Goal: Information Seeking & Learning: Compare options

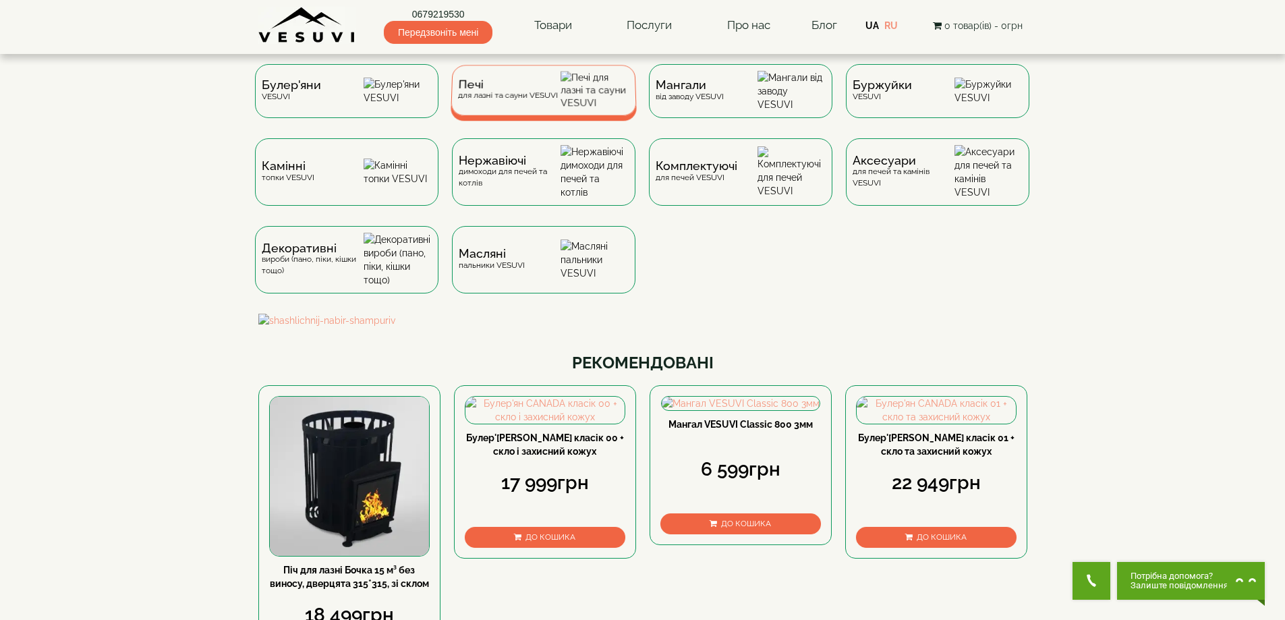
click at [536, 78] on div "Печі для лазні та сауни VESUVI" at bounding box center [544, 90] width 186 height 51
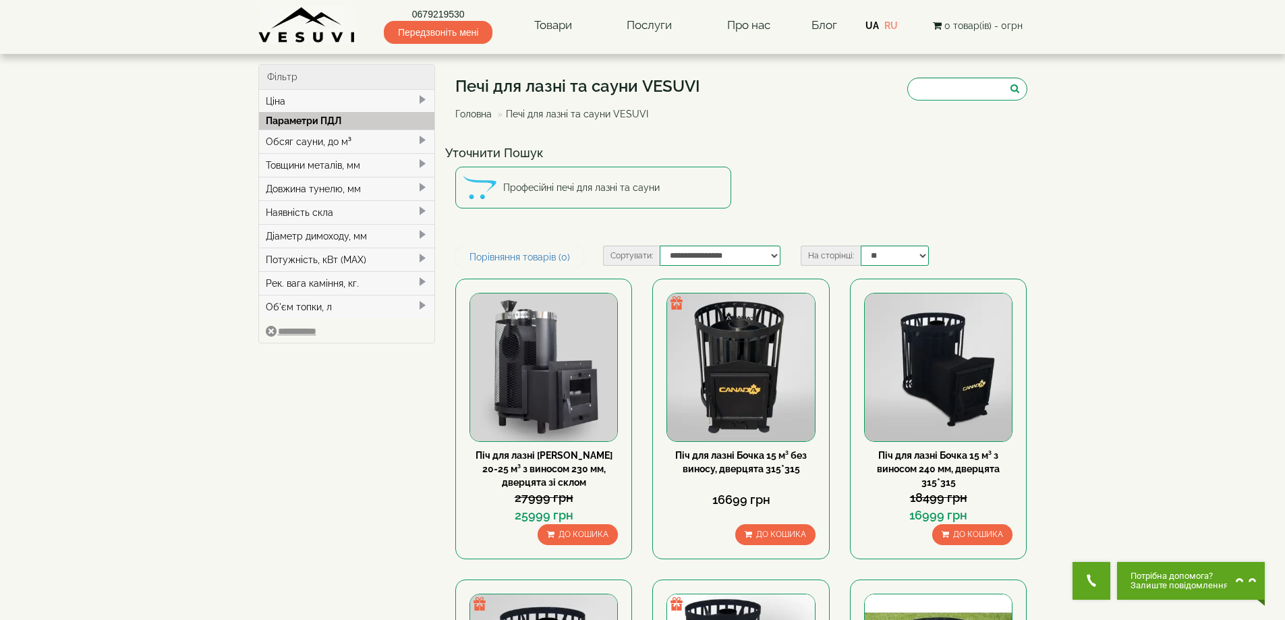
click at [308, 184] on div "Довжина тунелю, мм" at bounding box center [347, 189] width 176 height 24
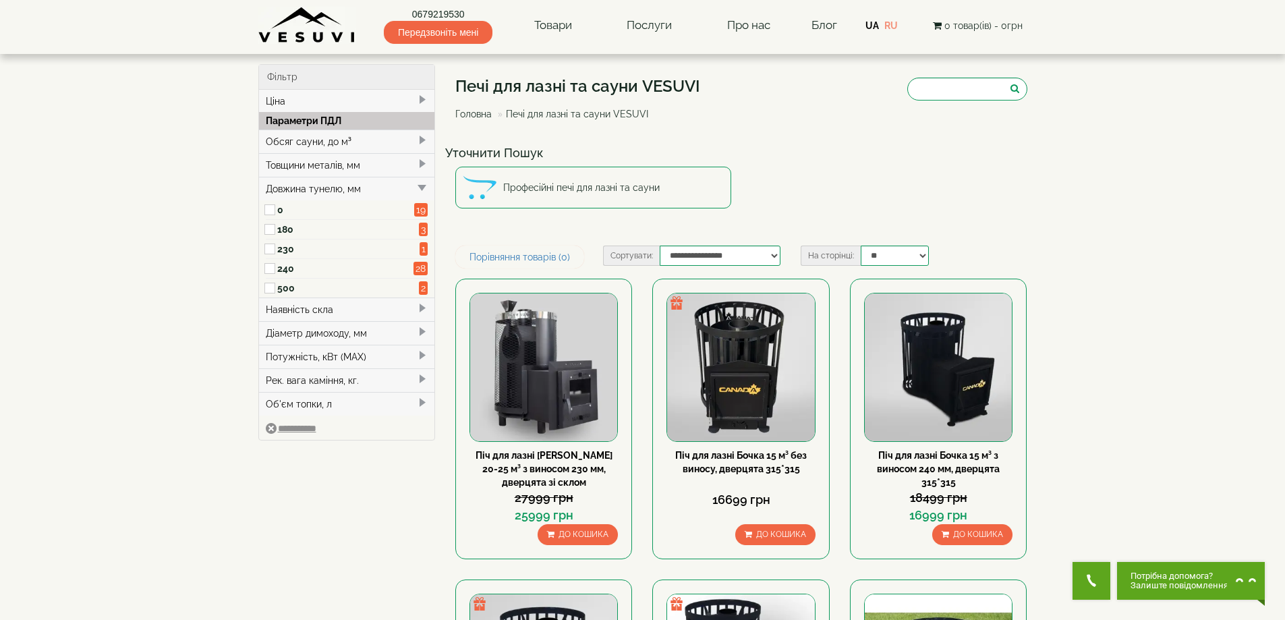
click at [275, 209] on span at bounding box center [271, 210] width 11 height 20
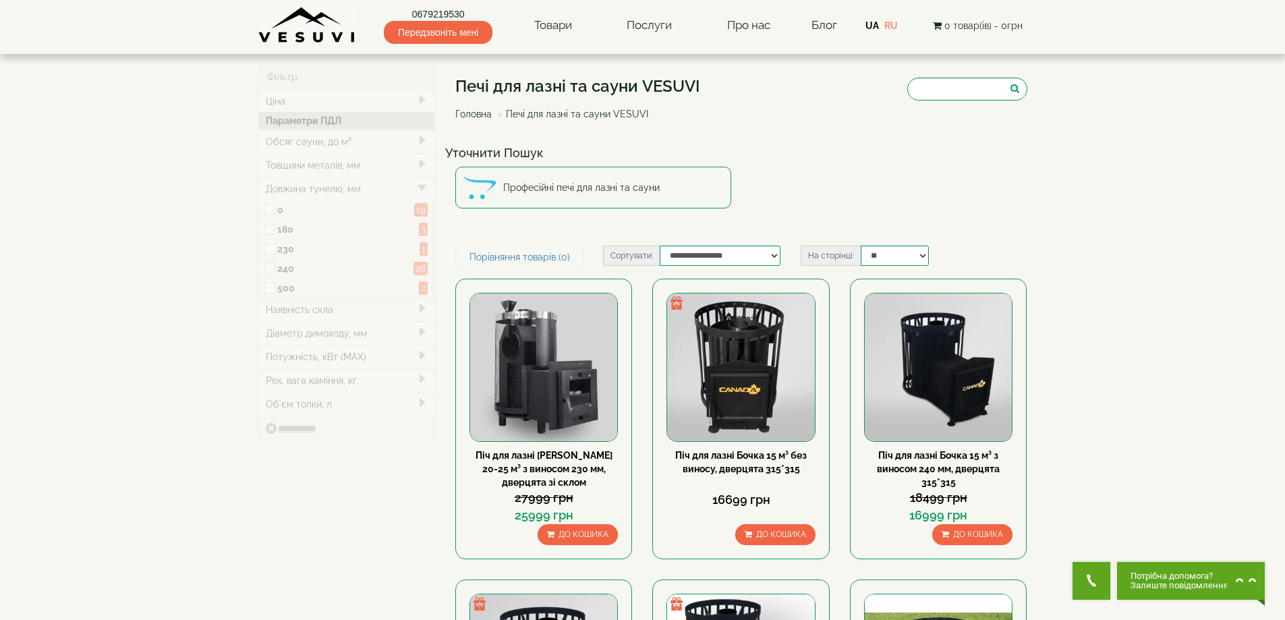
type input "*****"
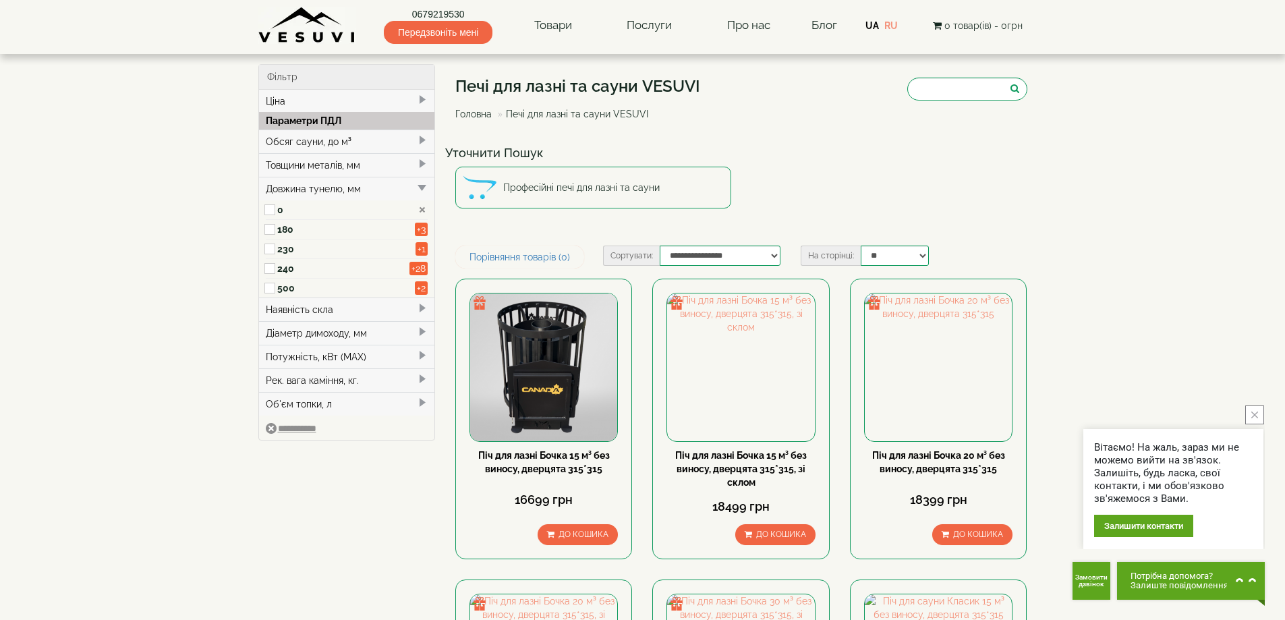
click at [326, 143] on div "Обсяг сауни, до м³" at bounding box center [347, 142] width 176 height 24
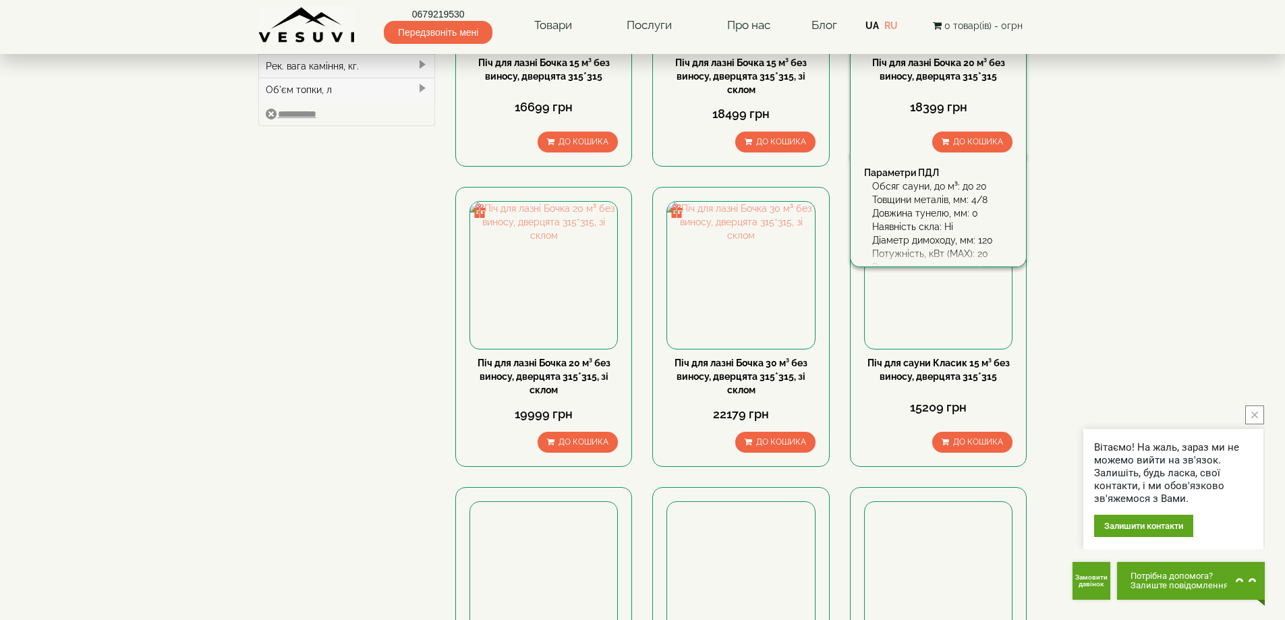
scroll to position [225, 0]
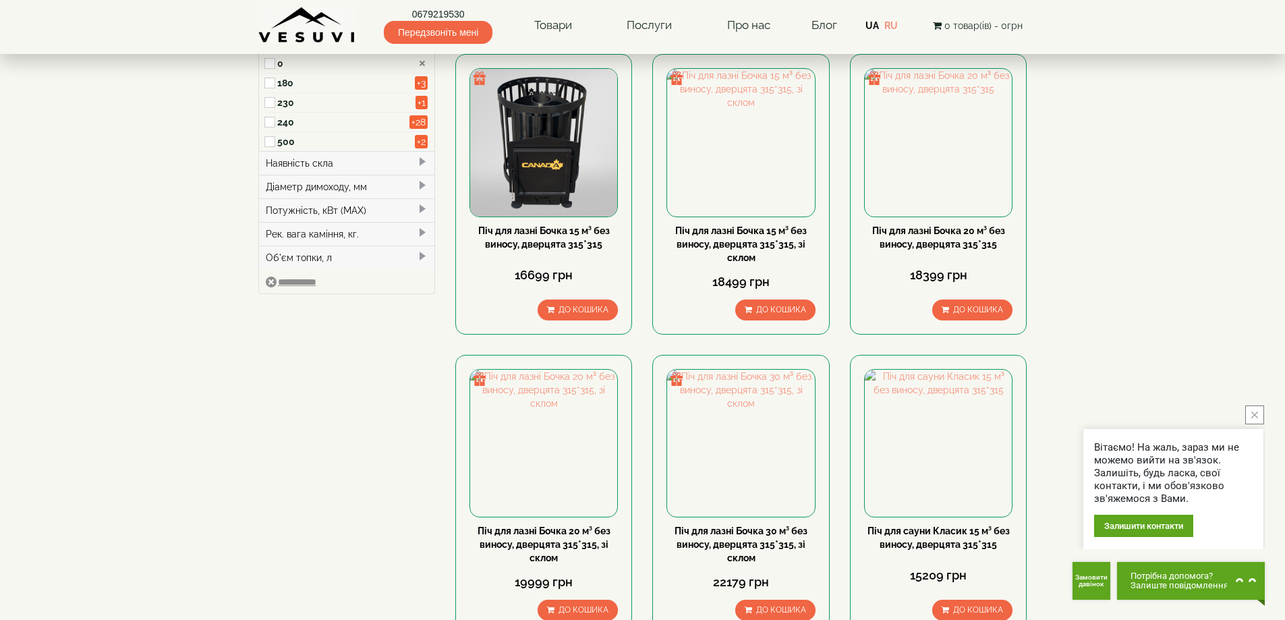
click at [335, 159] on div "Наявність скла" at bounding box center [347, 163] width 176 height 24
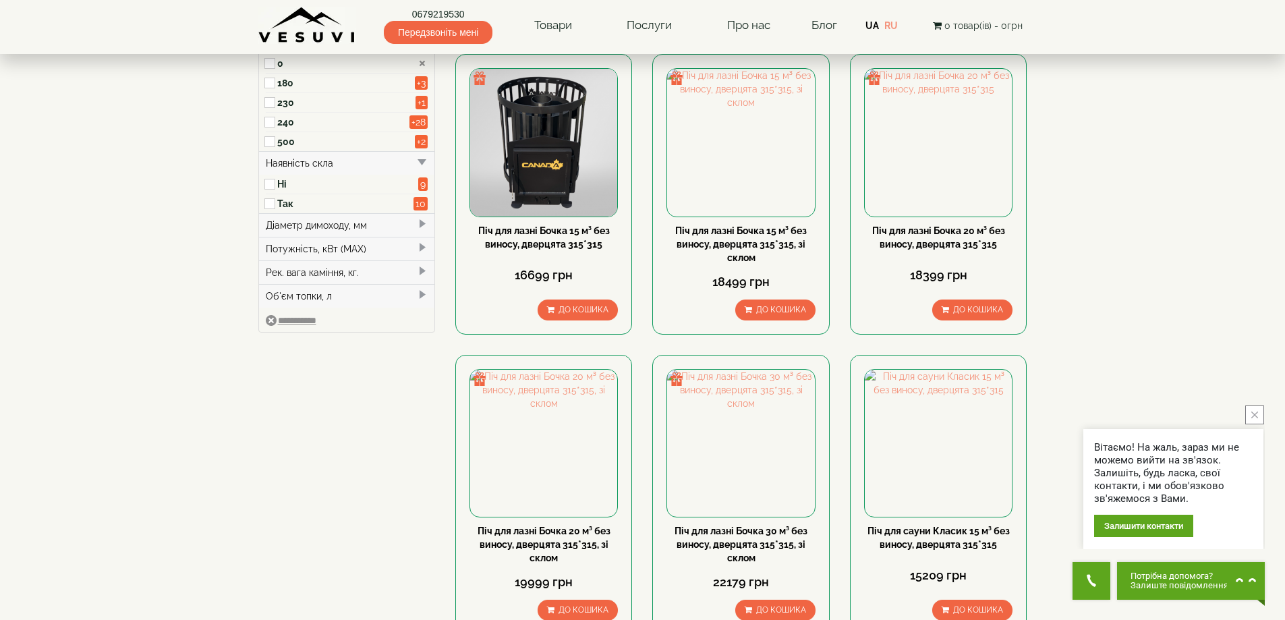
click at [285, 201] on label "Так" at bounding box center [345, 203] width 137 height 13
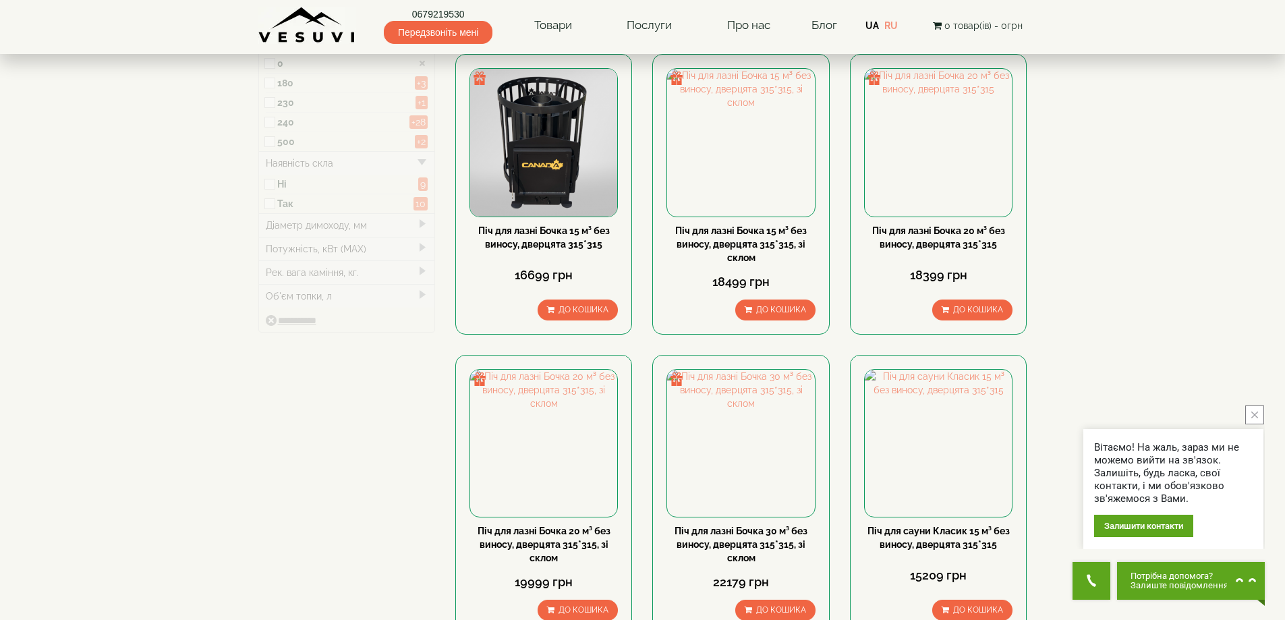
type input "*****"
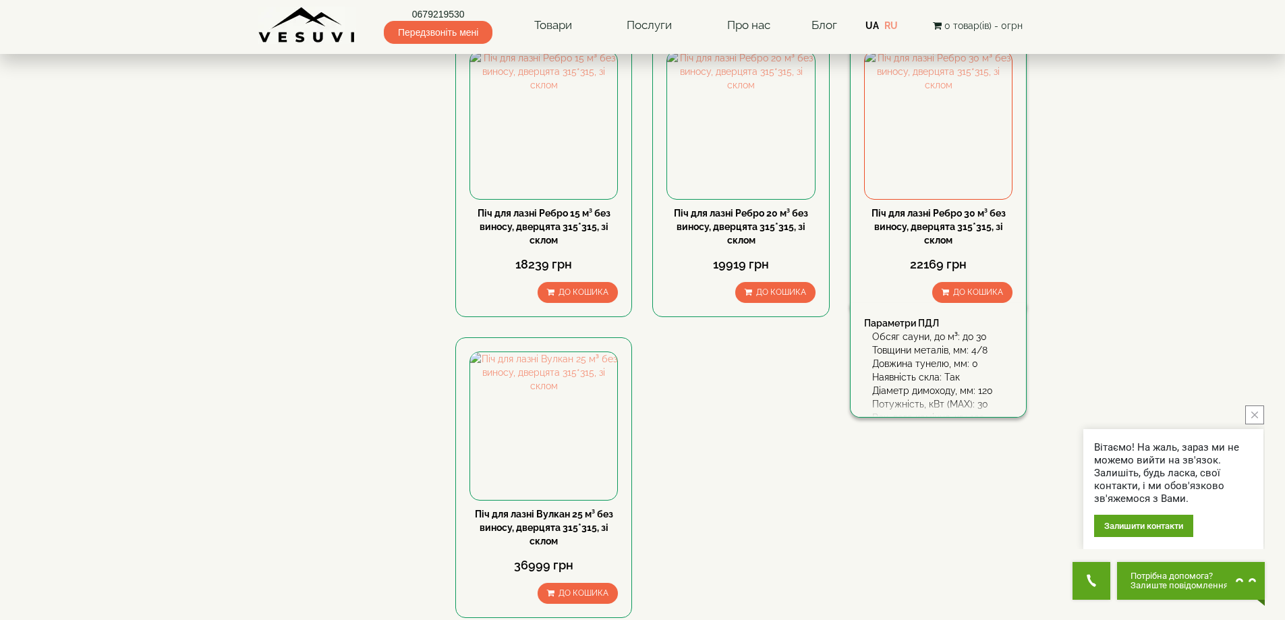
scroll to position [787, 0]
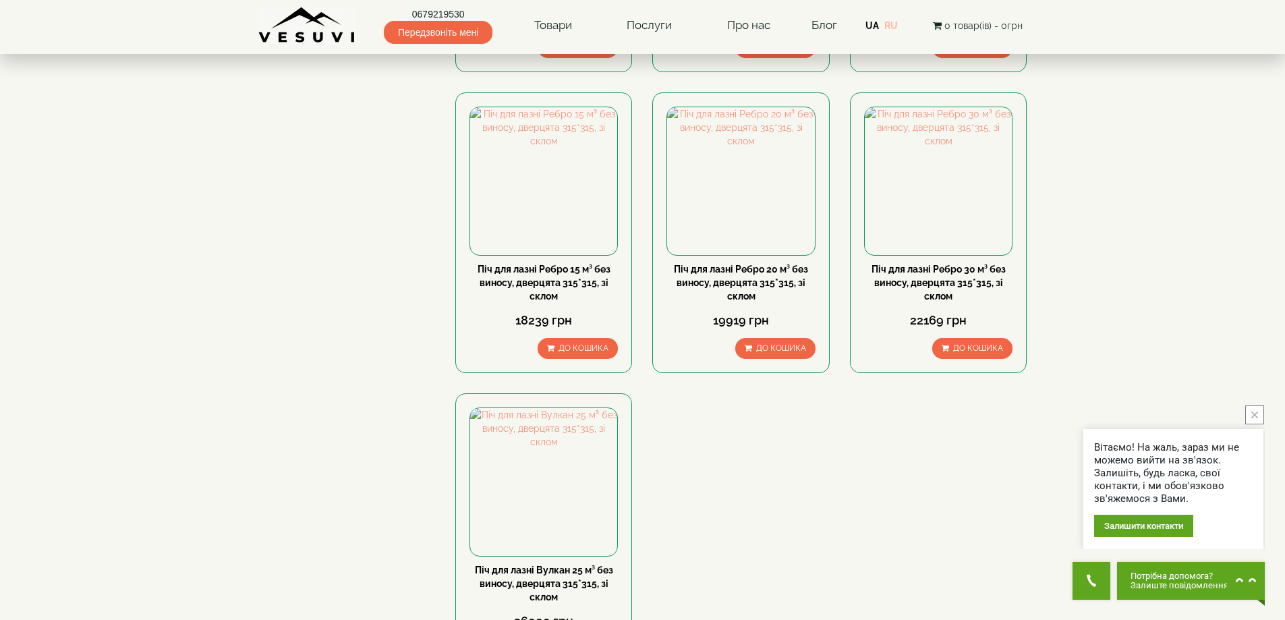
click at [892, 24] on link "RU" at bounding box center [891, 25] width 13 height 11
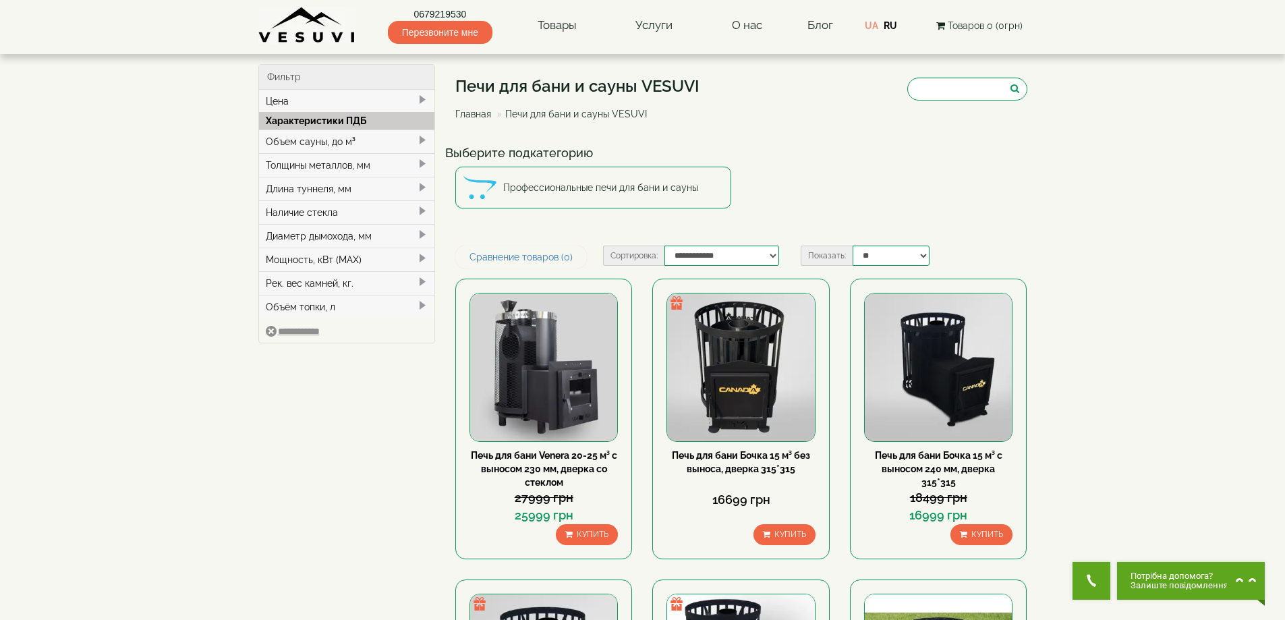
click at [314, 140] on div "Объем сауны, до м³" at bounding box center [347, 142] width 176 height 24
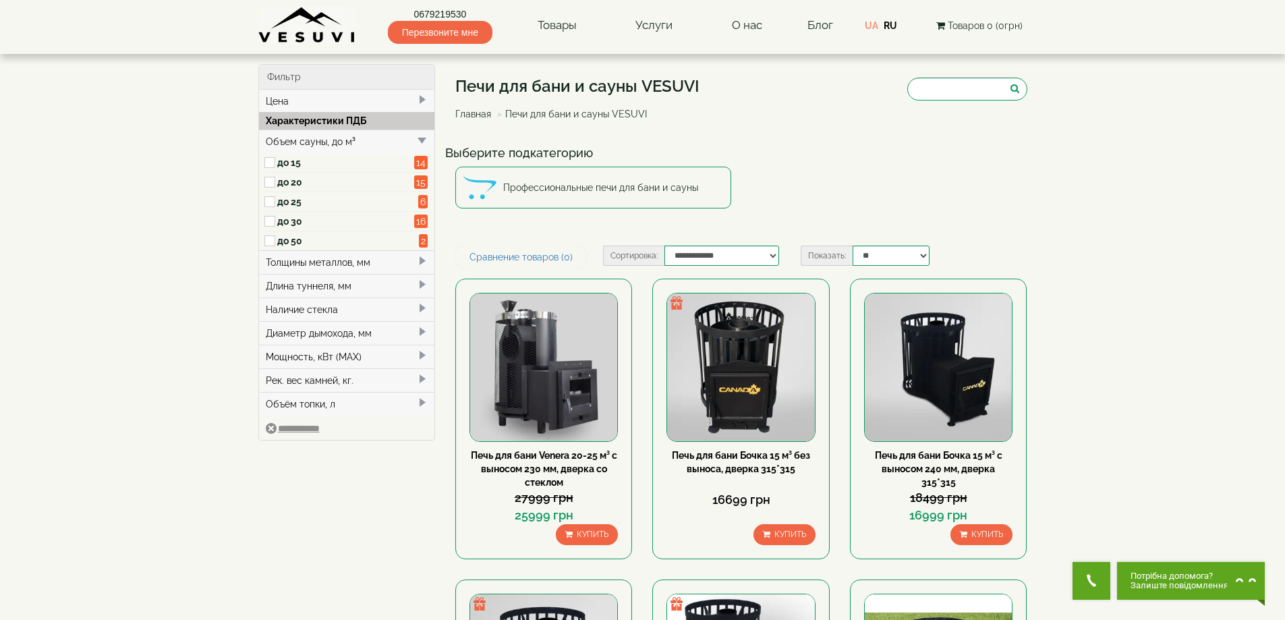
click at [314, 140] on div "Объем сауны, до м³" at bounding box center [347, 142] width 176 height 24
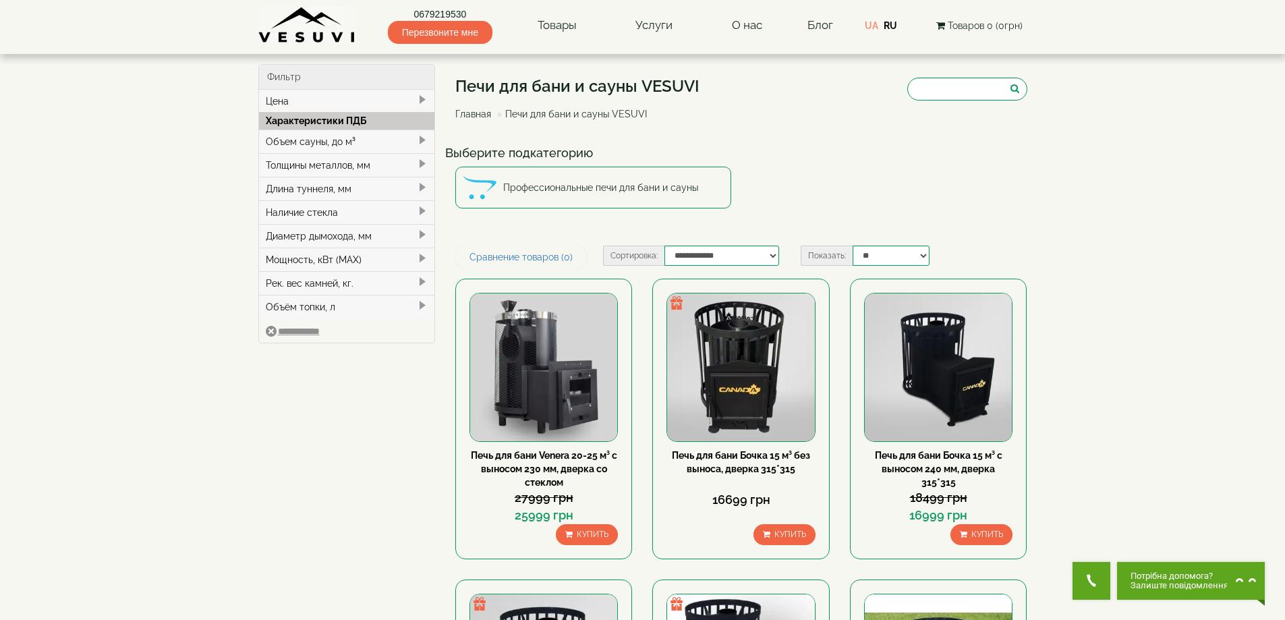
click at [264, 165] on div "Толщины металлов, мм" at bounding box center [347, 165] width 176 height 24
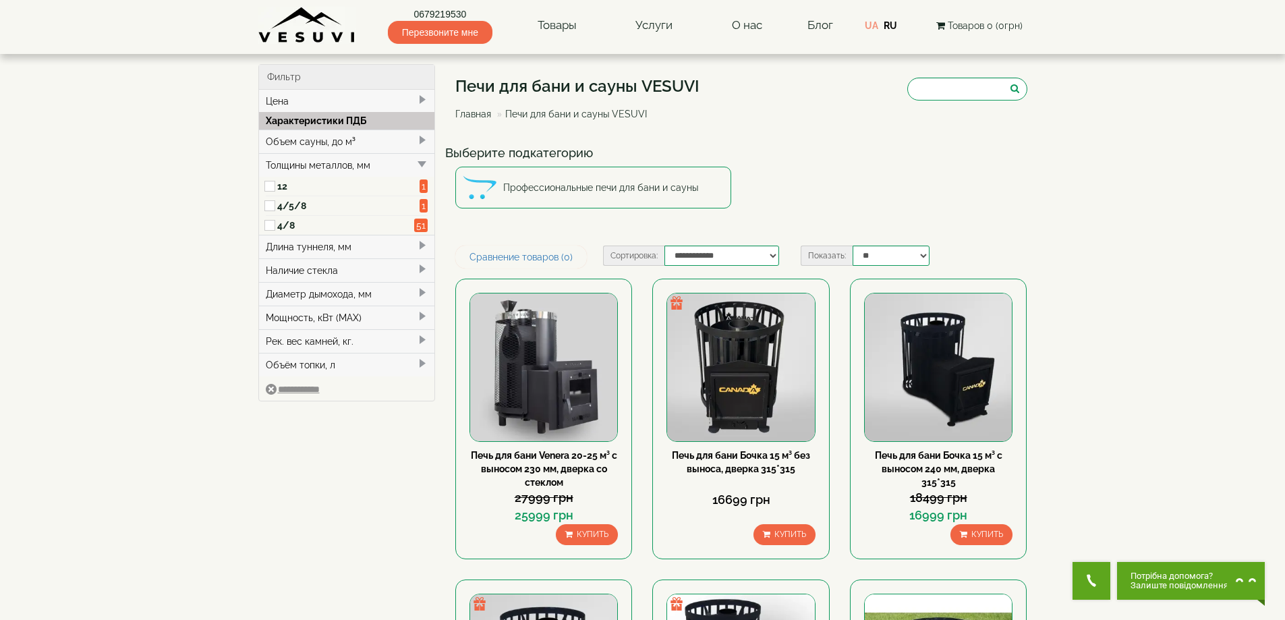
click at [264, 165] on div "Толщины металлов, мм" at bounding box center [347, 165] width 176 height 24
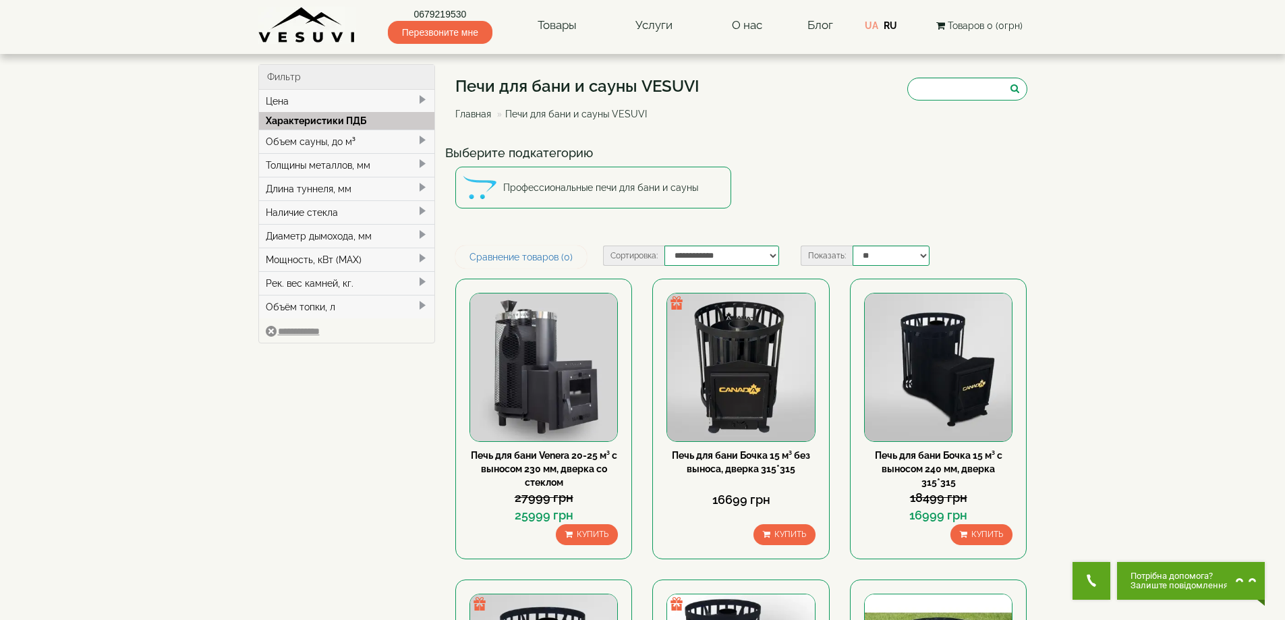
click at [285, 204] on div "Наличие стекла" at bounding box center [347, 212] width 176 height 24
click at [277, 237] on label "Да" at bounding box center [345, 233] width 136 height 13
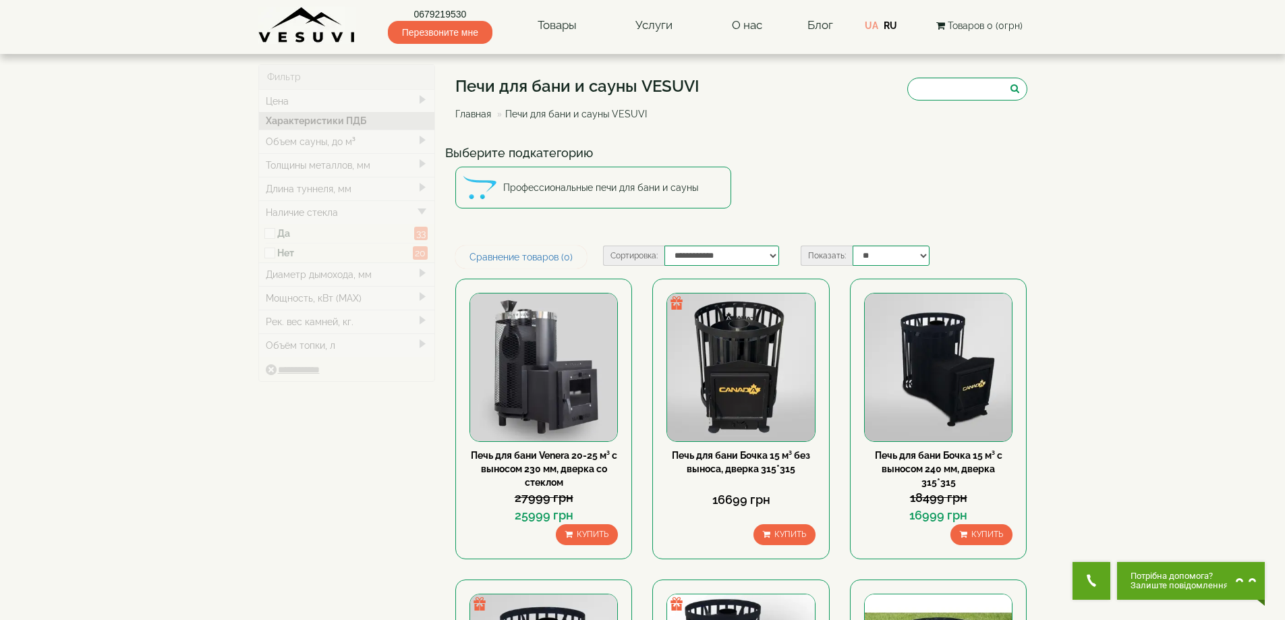
type input "*****"
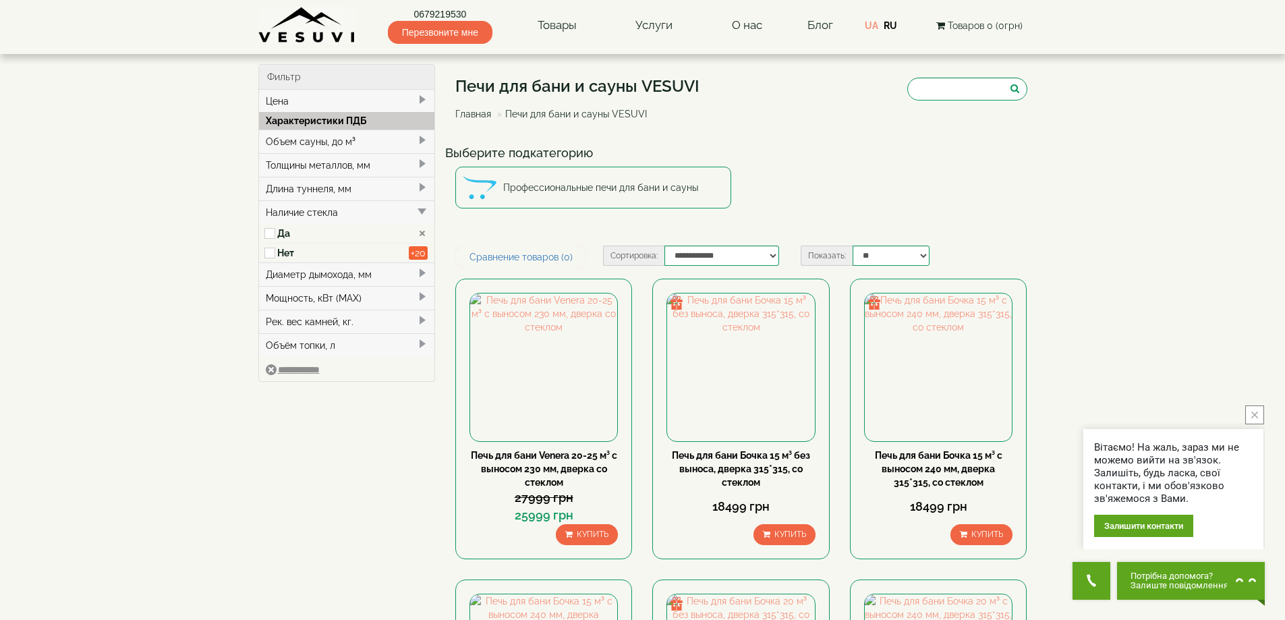
click at [296, 190] on div "Длина туннеля, мм" at bounding box center [347, 189] width 176 height 24
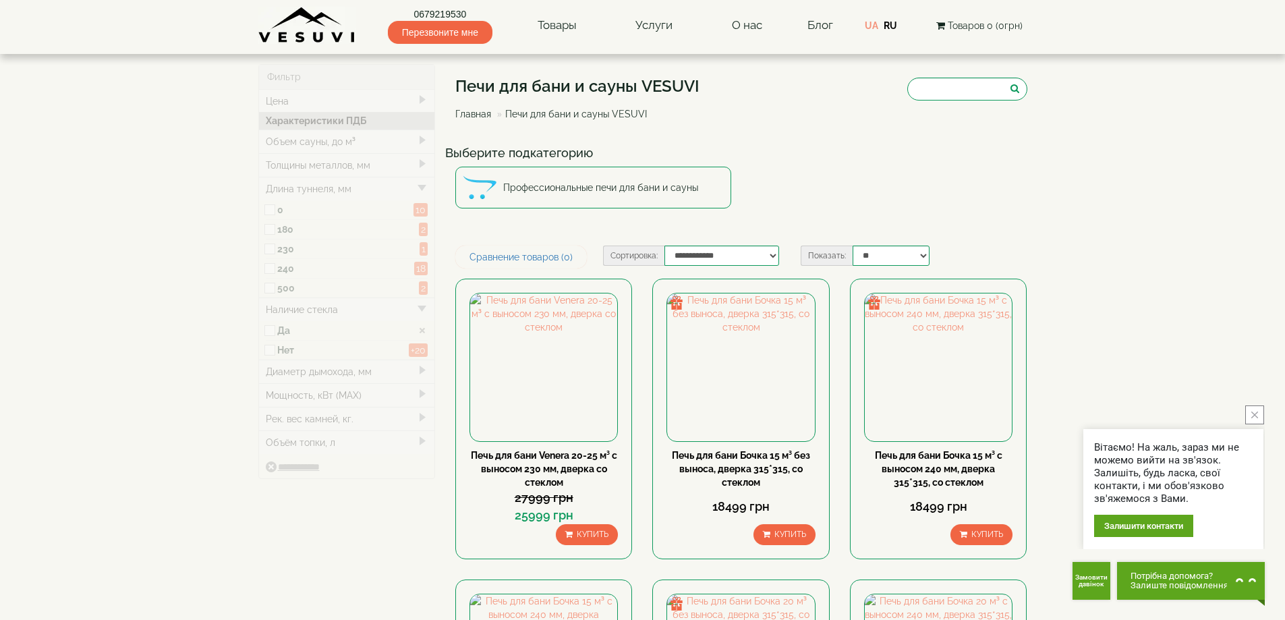
type input "*****"
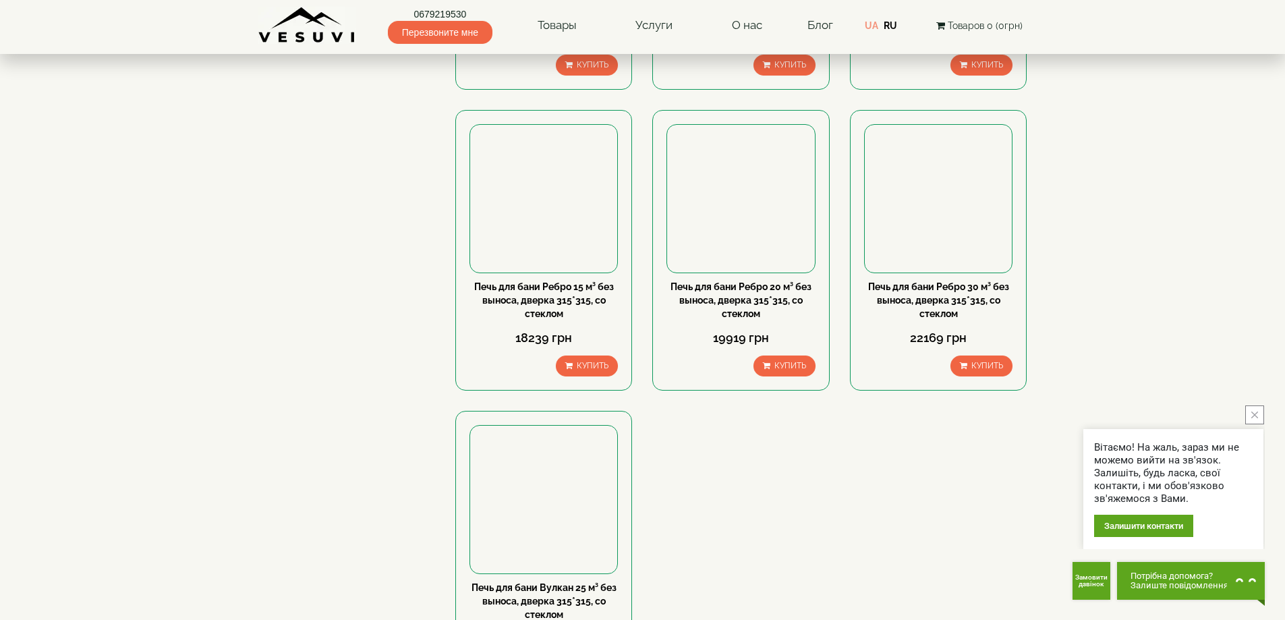
scroll to position [787, 0]
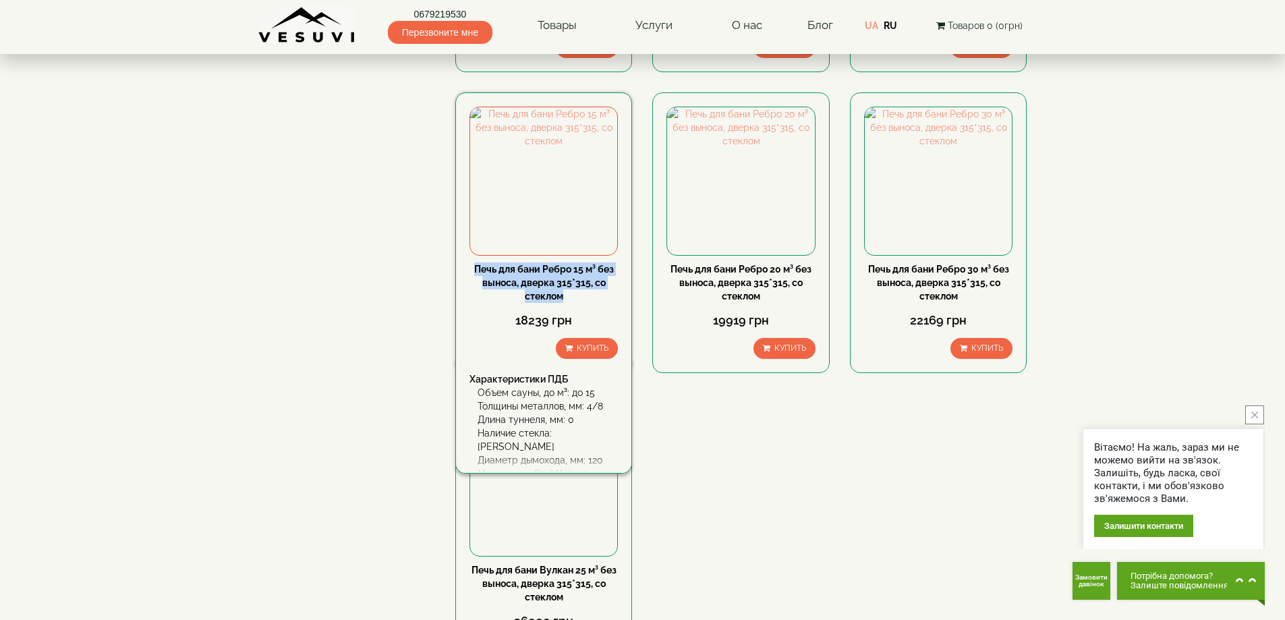
drag, startPoint x: 470, startPoint y: 264, endPoint x: 586, endPoint y: 296, distance: 119.8
click at [586, 296] on div "Печь для бани Ребро 15 м³ без выноса, дверка 315*315, со стеклом" at bounding box center [544, 282] width 148 height 40
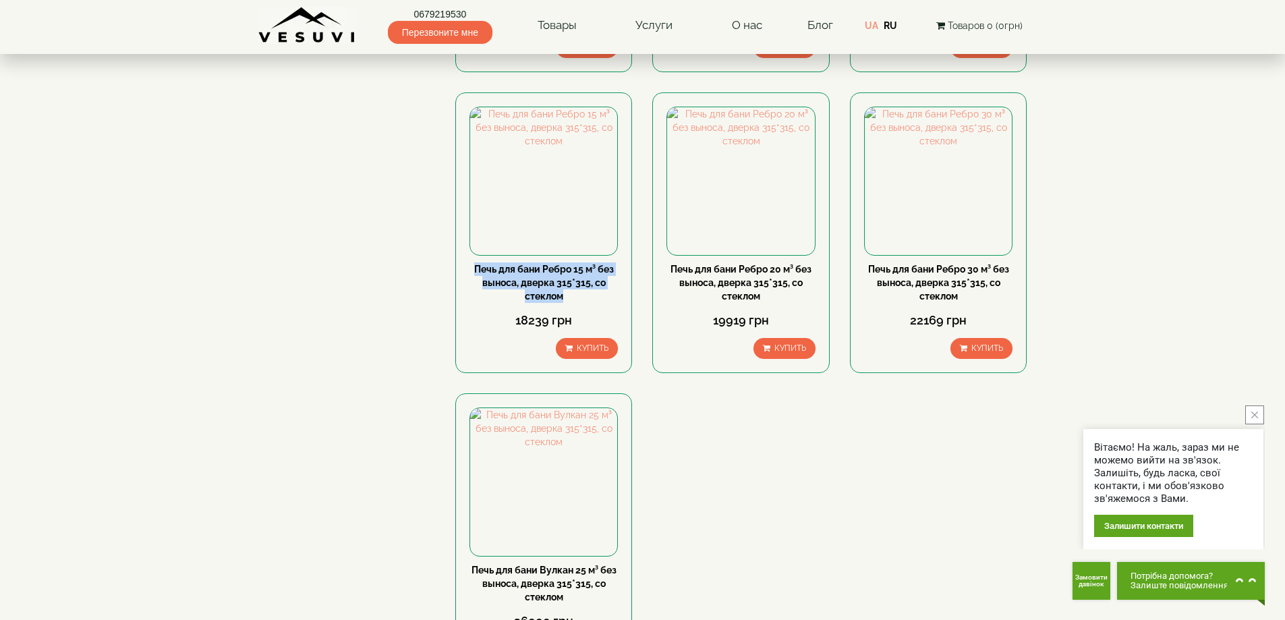
copy link "Печь для бани Ребро 15 м³ без выноса, дверка 315*315, со стеклом"
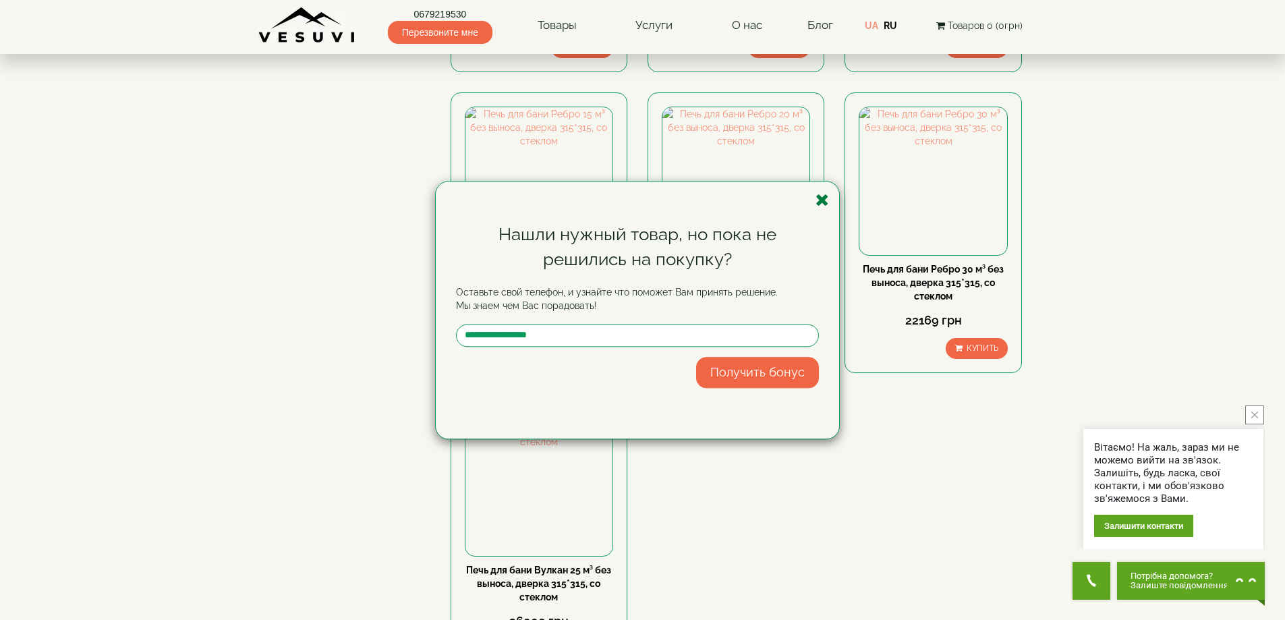
click at [825, 197] on icon "button" at bounding box center [822, 200] width 13 height 17
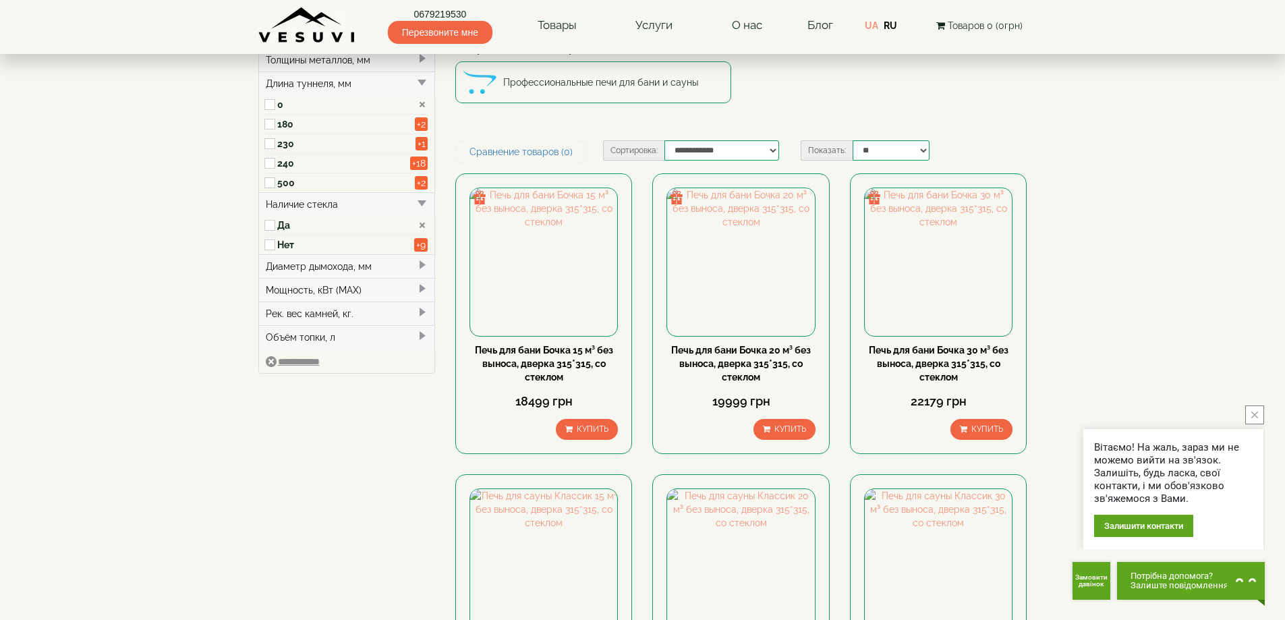
scroll to position [0, 0]
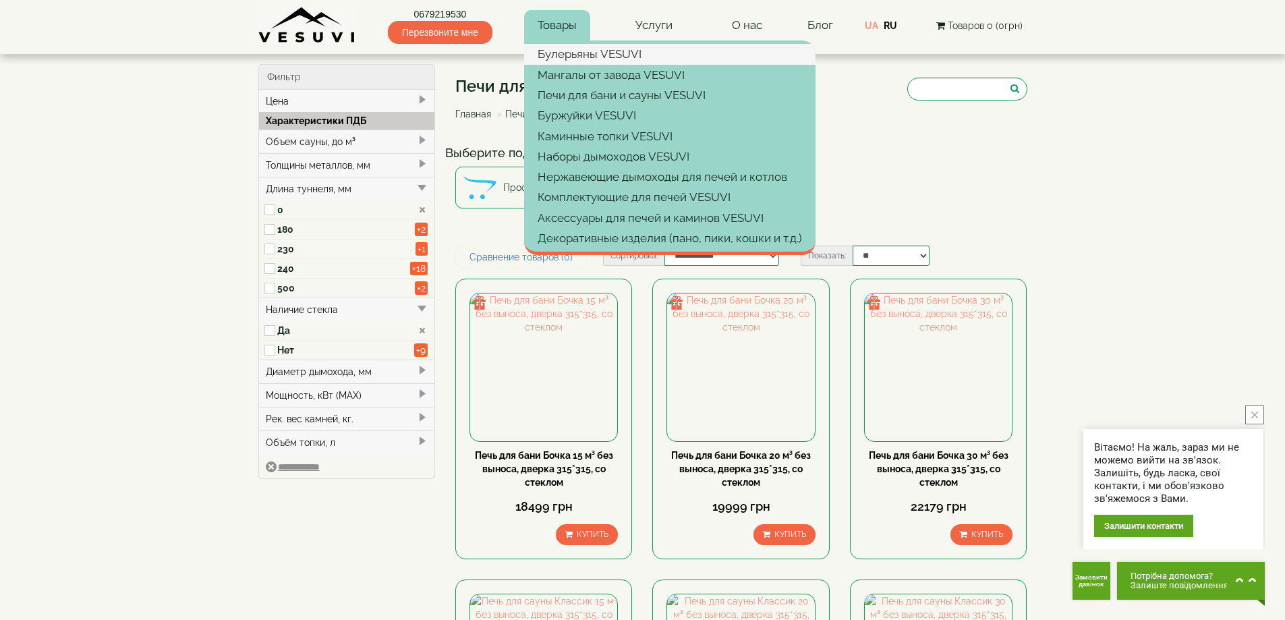
click at [557, 55] on link "Булерьяны VESUVI" at bounding box center [669, 54] width 291 height 20
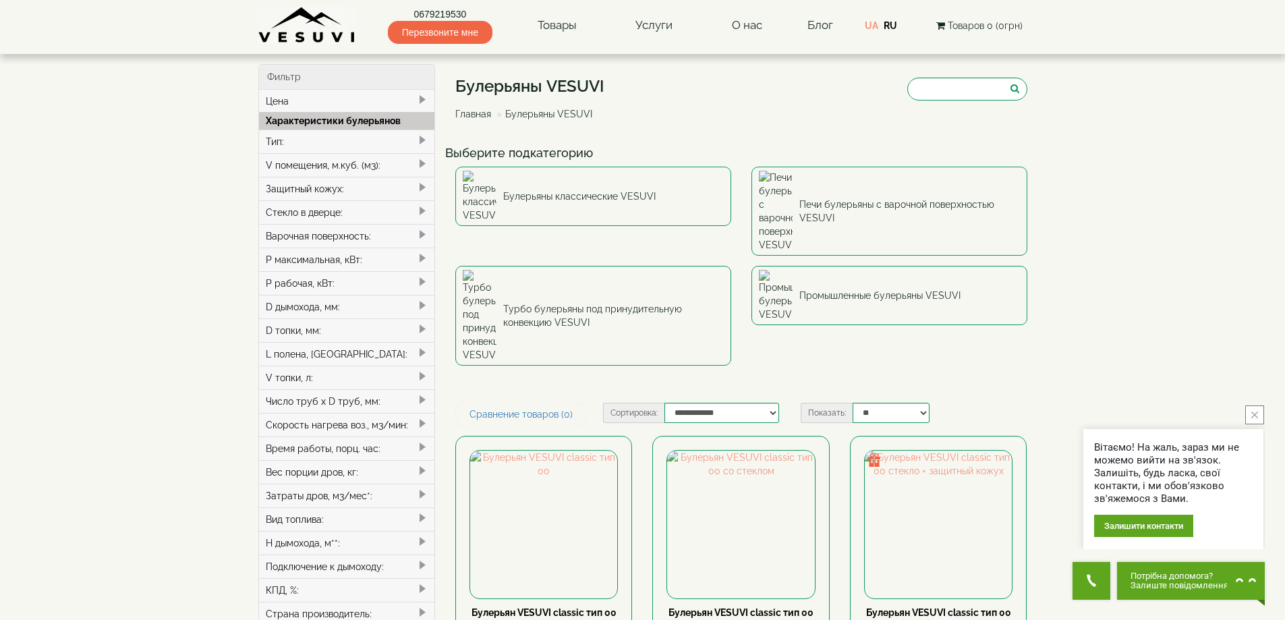
click at [279, 143] on div "Тип:" at bounding box center [347, 142] width 176 height 24
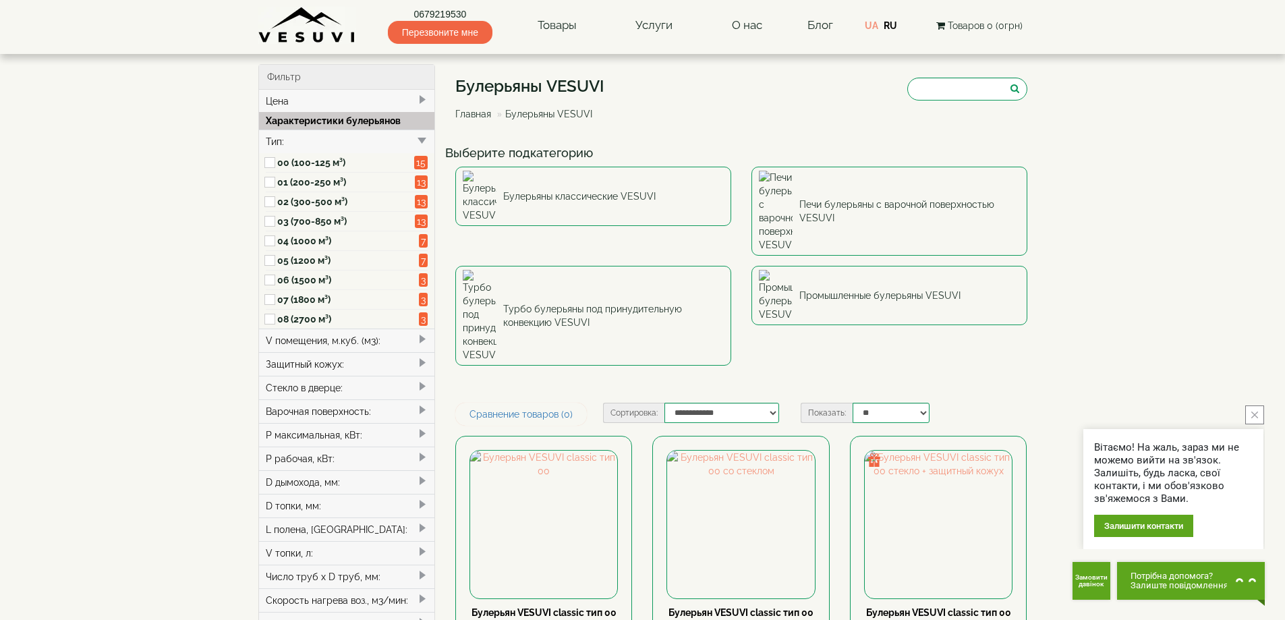
click at [289, 182] on label "01 (200-250 м³)" at bounding box center [346, 181] width 138 height 13
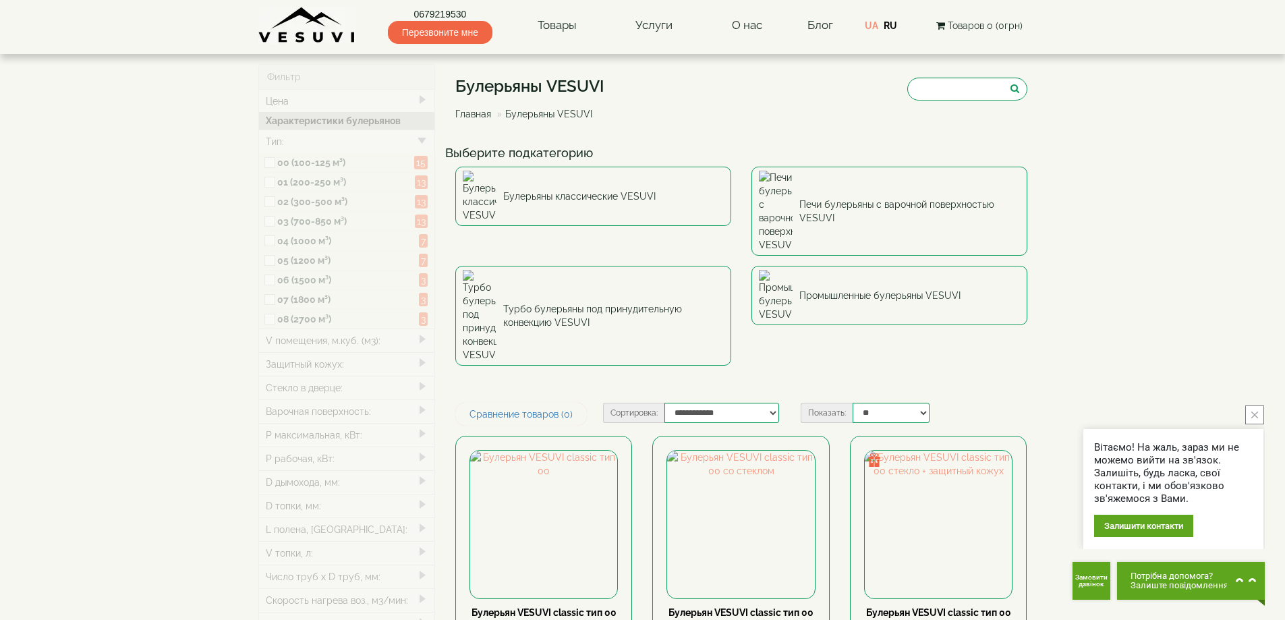
type input "*****"
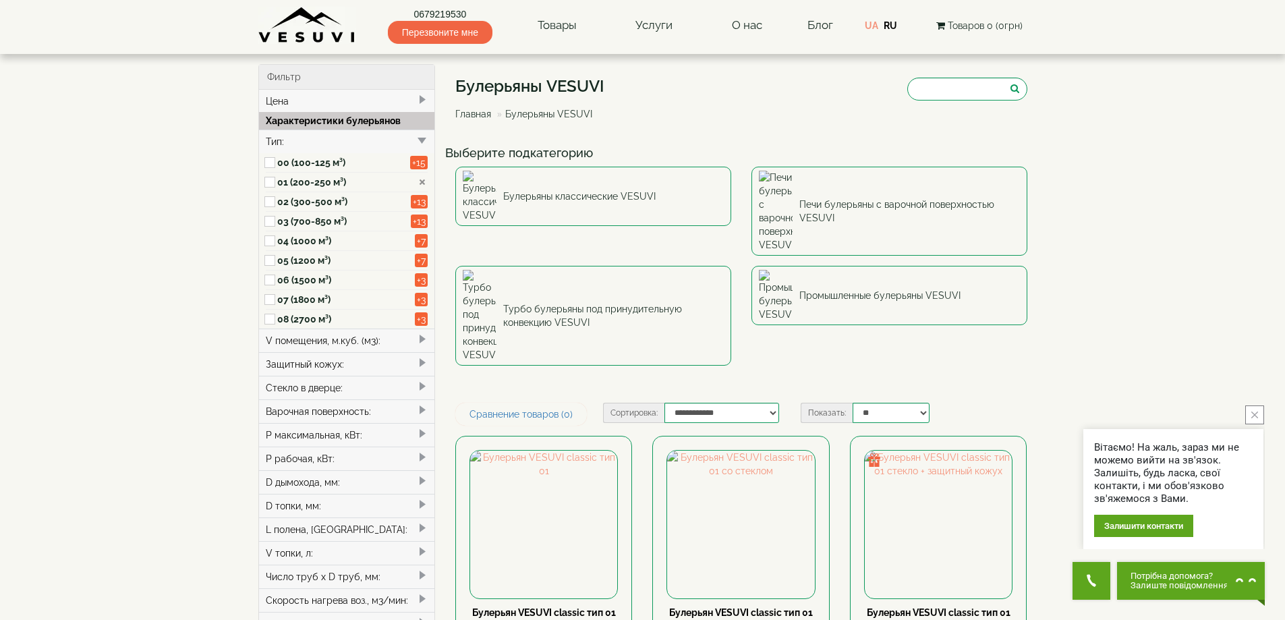
click at [278, 182] on label "01 (200-250 м³)" at bounding box center [344, 181] width 134 height 13
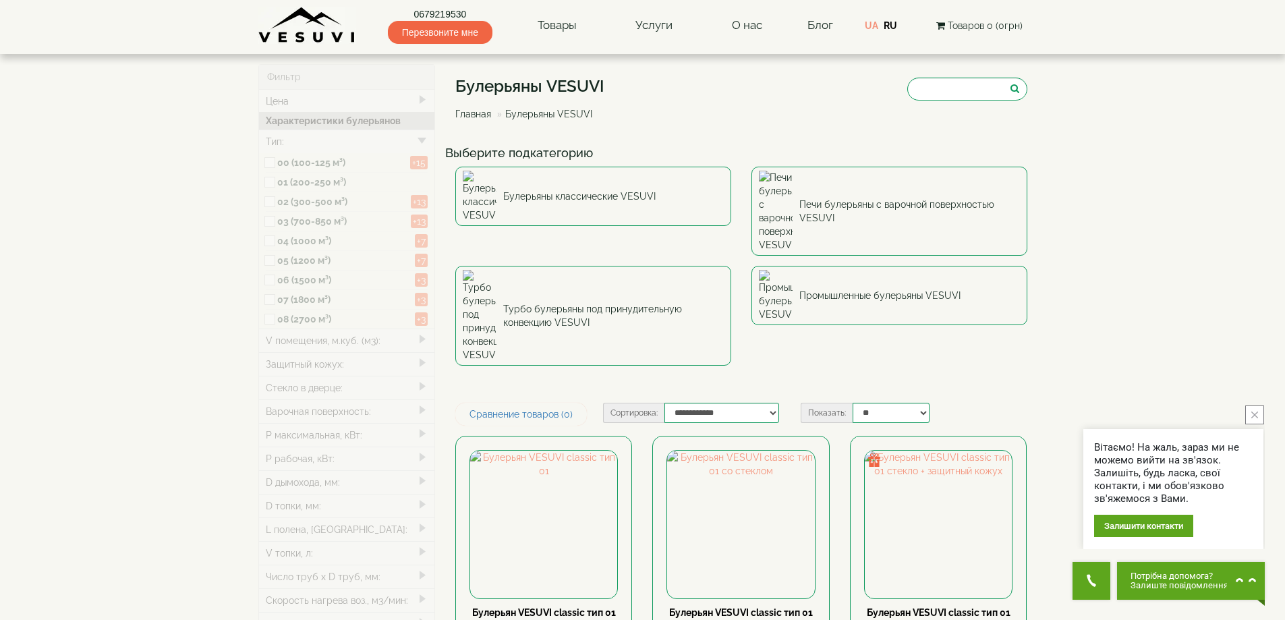
type input "*****"
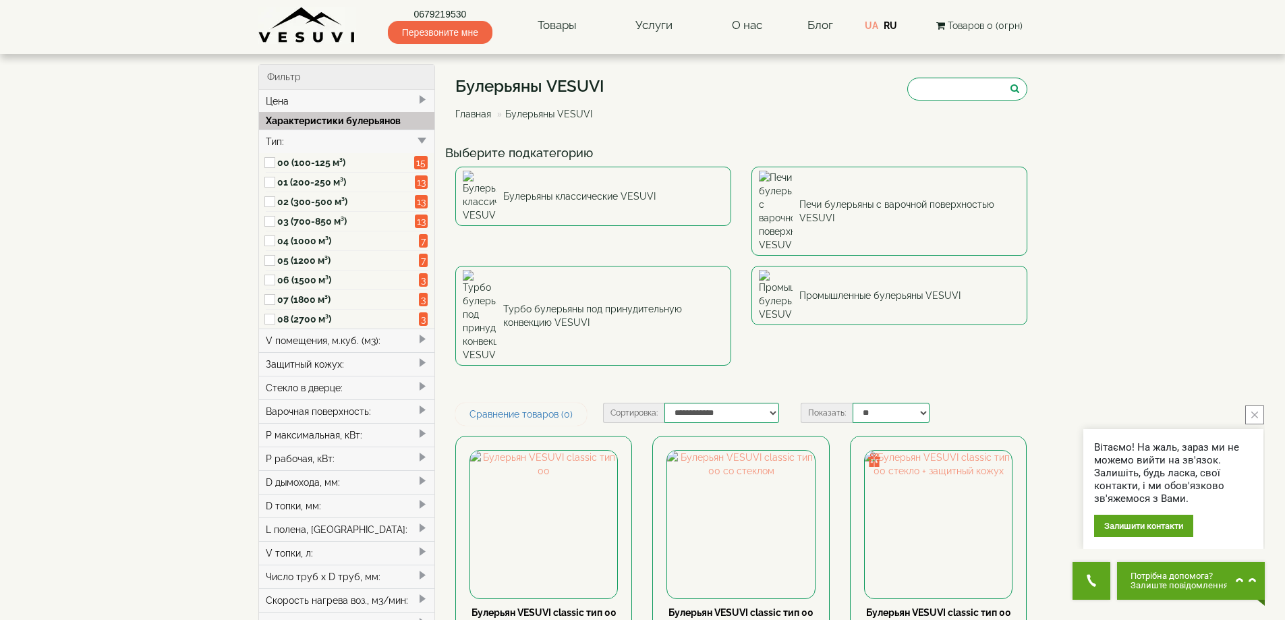
click at [285, 161] on label "00 (100-125 м³)" at bounding box center [346, 162] width 138 height 13
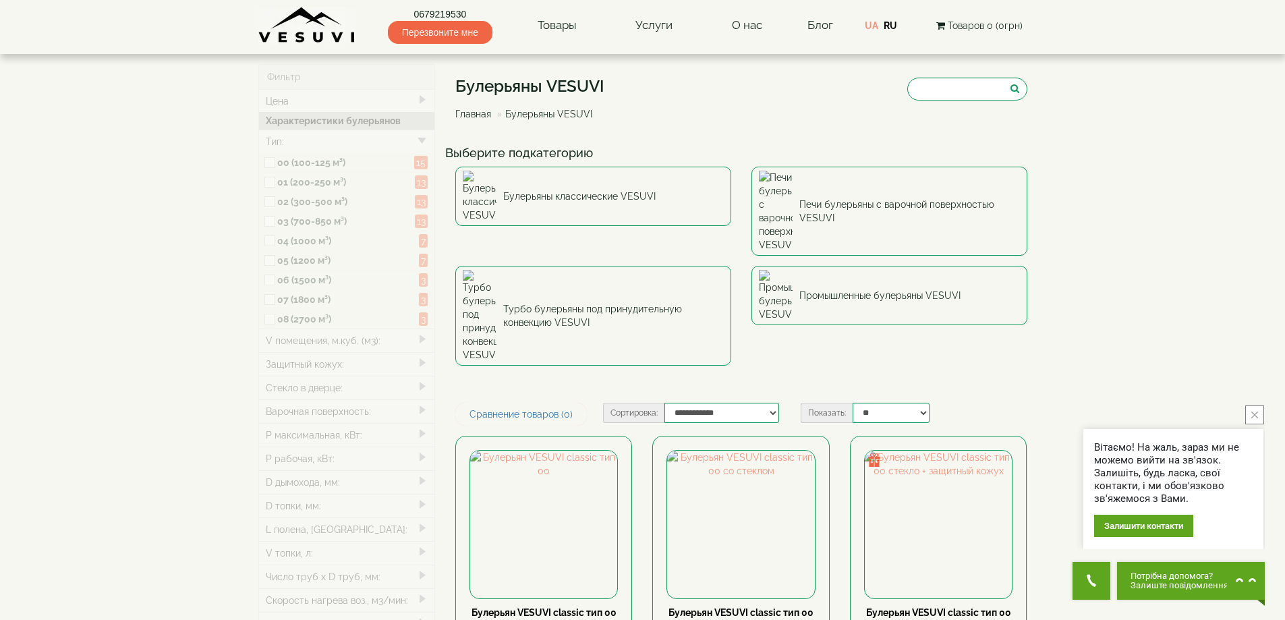
type input "*****"
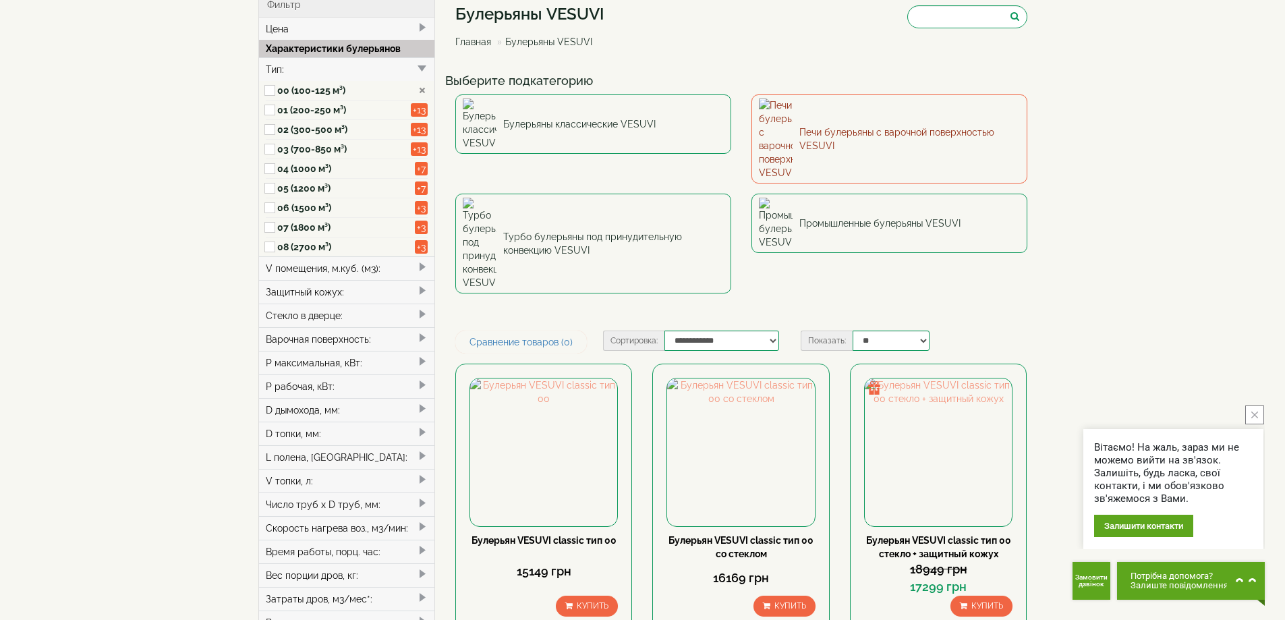
scroll to position [225, 0]
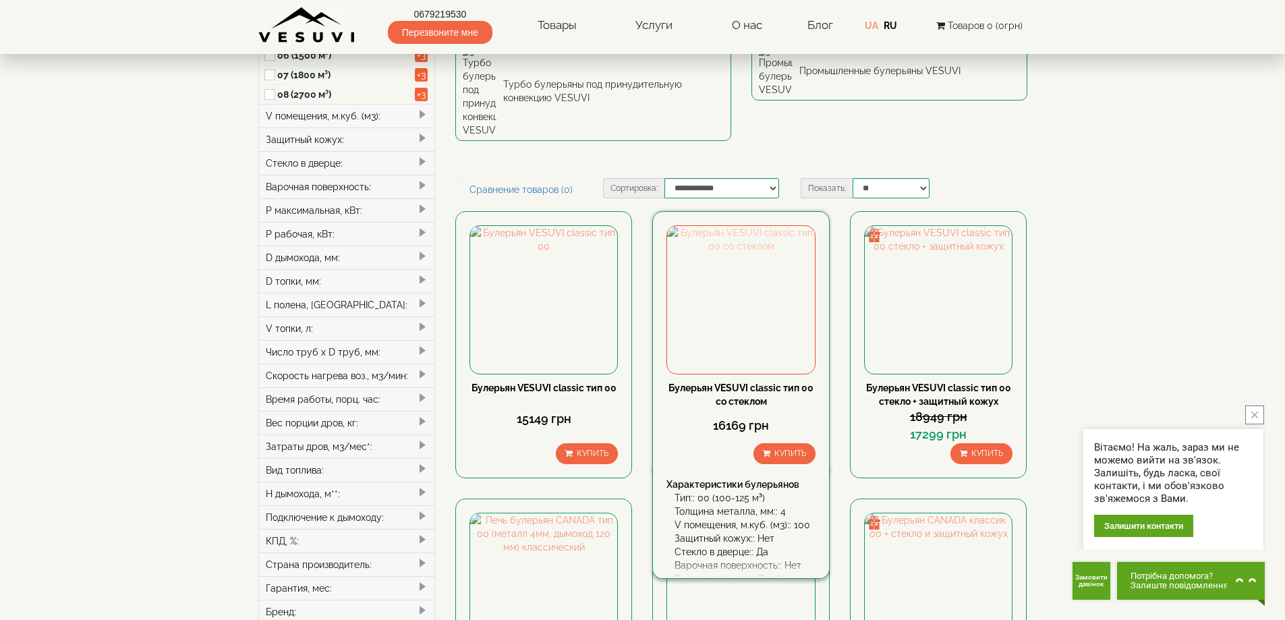
click at [739, 226] on img at bounding box center [740, 299] width 147 height 147
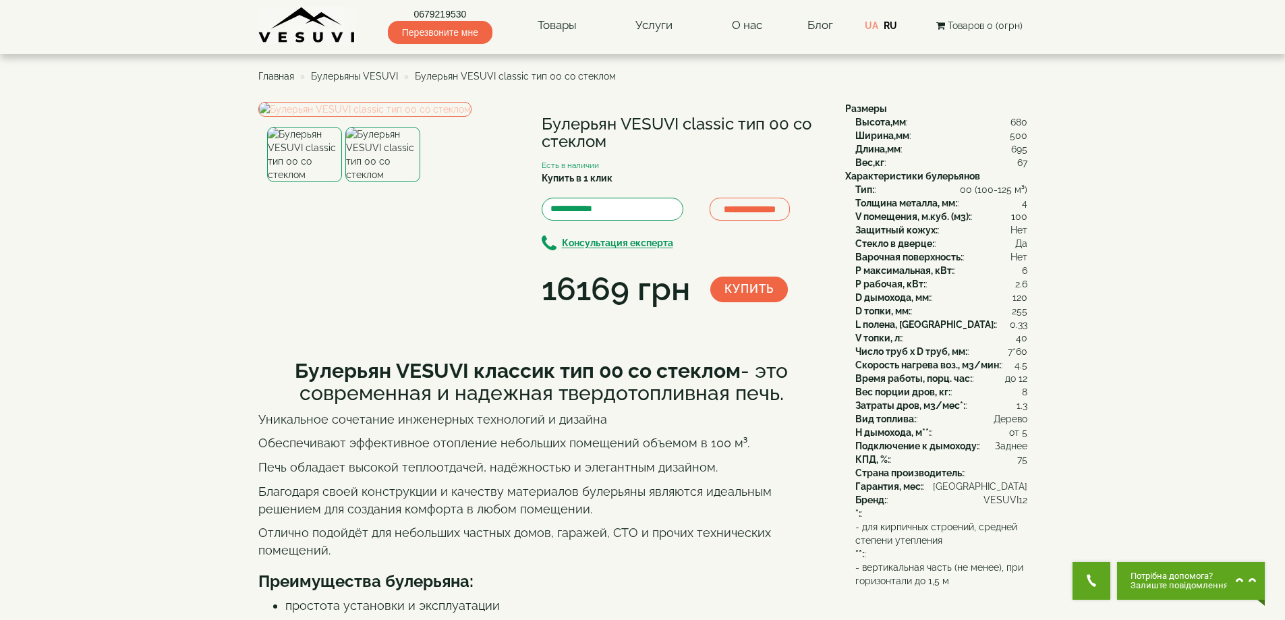
click at [383, 117] on img at bounding box center [364, 109] width 213 height 15
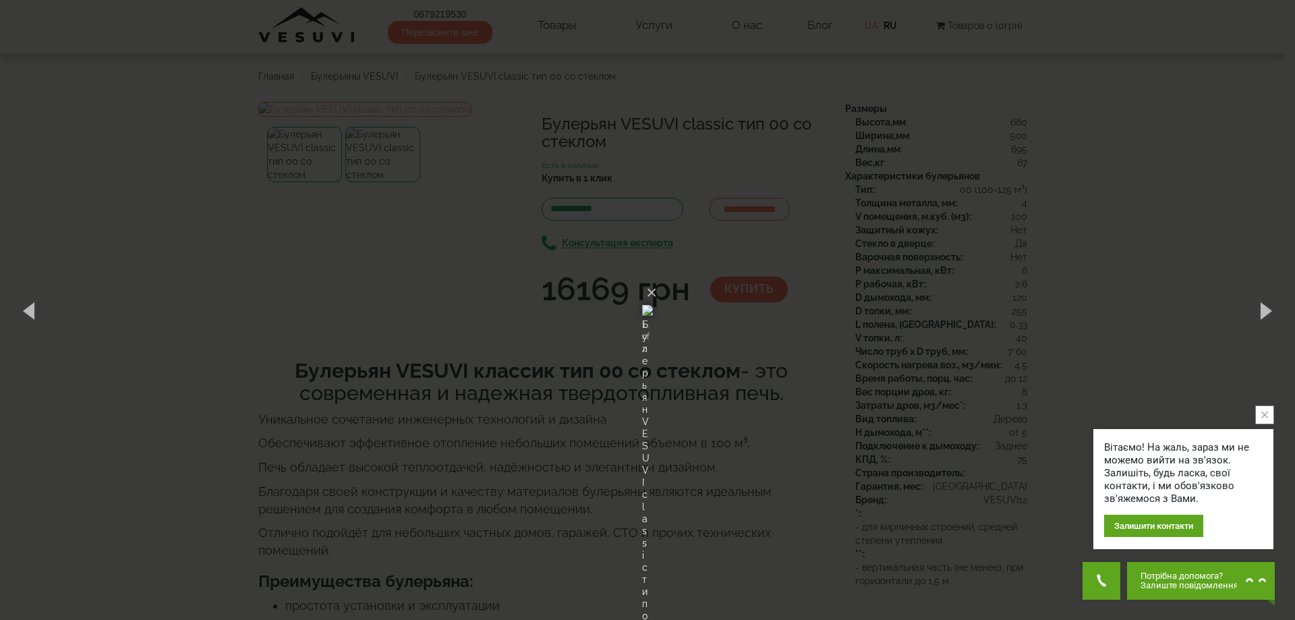
click at [830, 191] on div "× Булерьян VESUVI classic тип 00 со стеклом 1 of 2 Loading..." at bounding box center [647, 310] width 1295 height 620
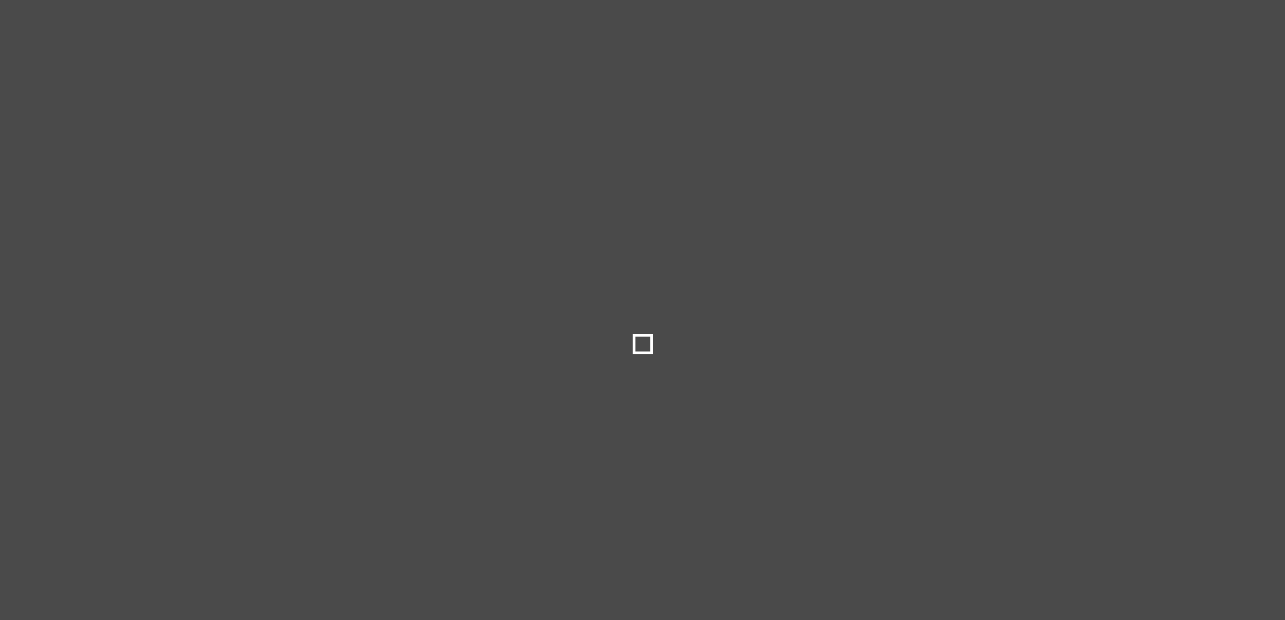
type input "*****"
select select
type input "*****"
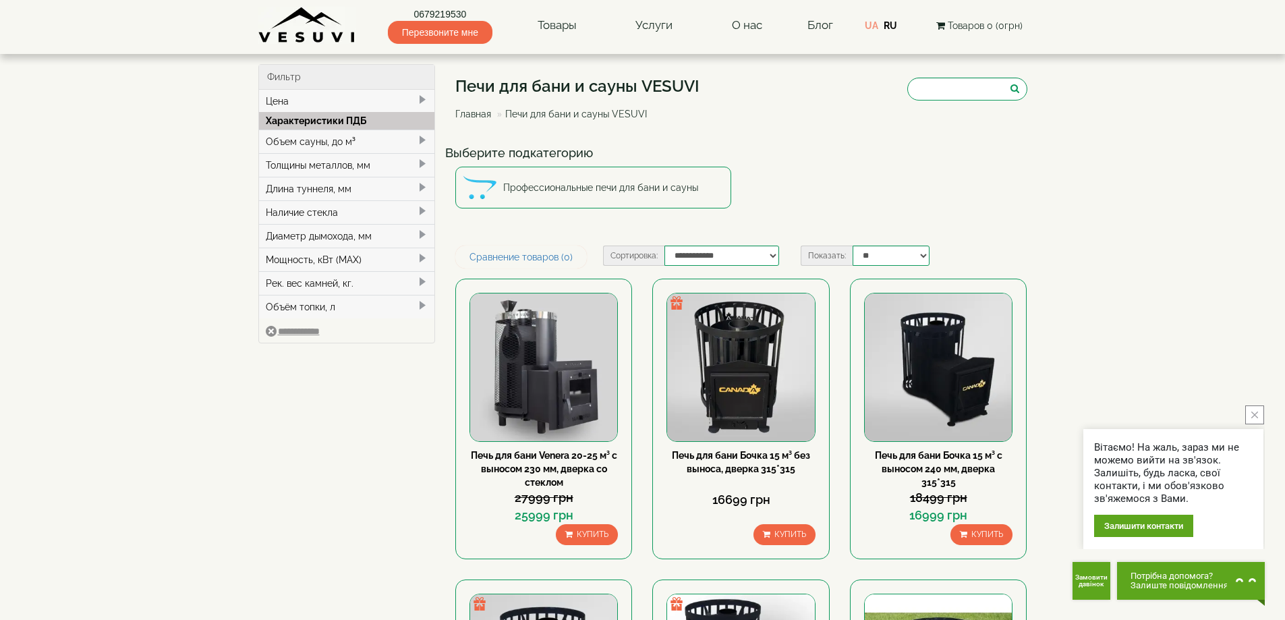
click at [296, 163] on div "Толщины металлов, мм" at bounding box center [347, 165] width 176 height 24
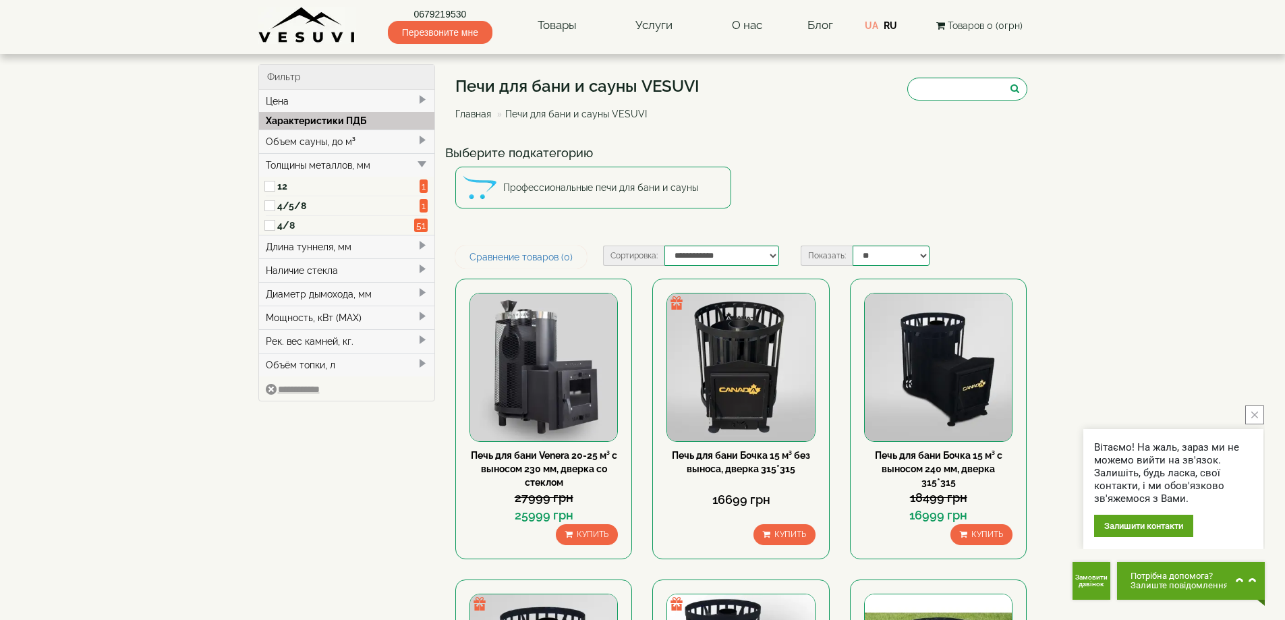
click at [292, 159] on div "Толщины металлов, мм" at bounding box center [347, 165] width 176 height 24
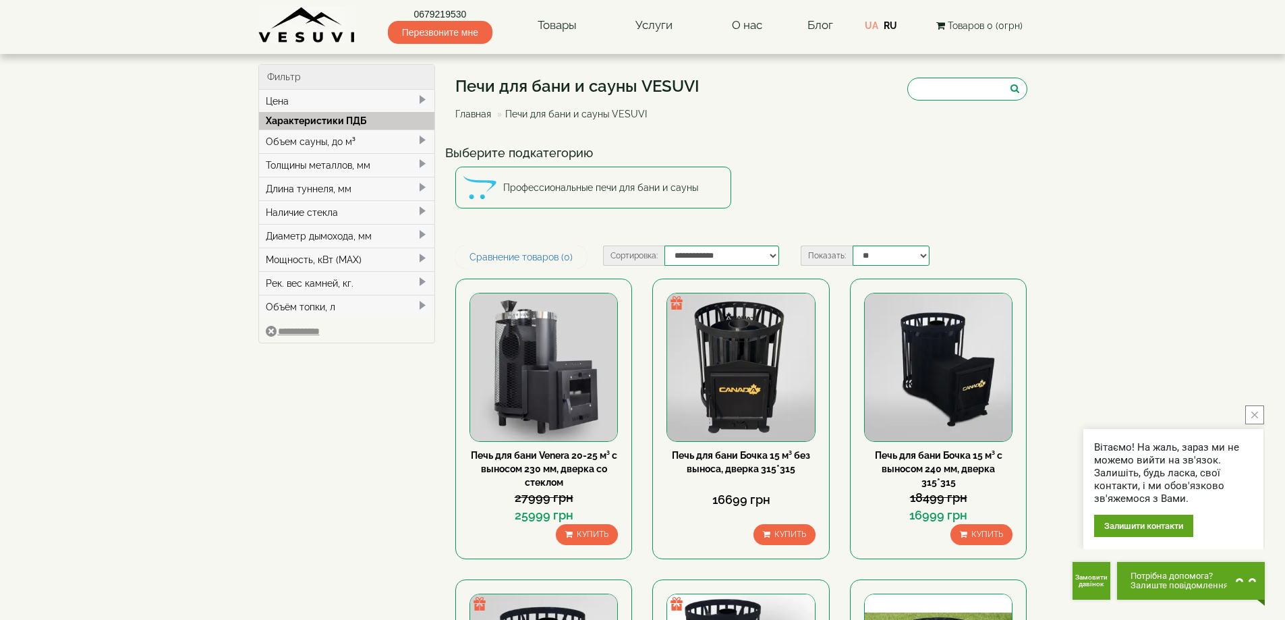
click at [296, 140] on div "Объем сауны, до м³" at bounding box center [347, 142] width 176 height 24
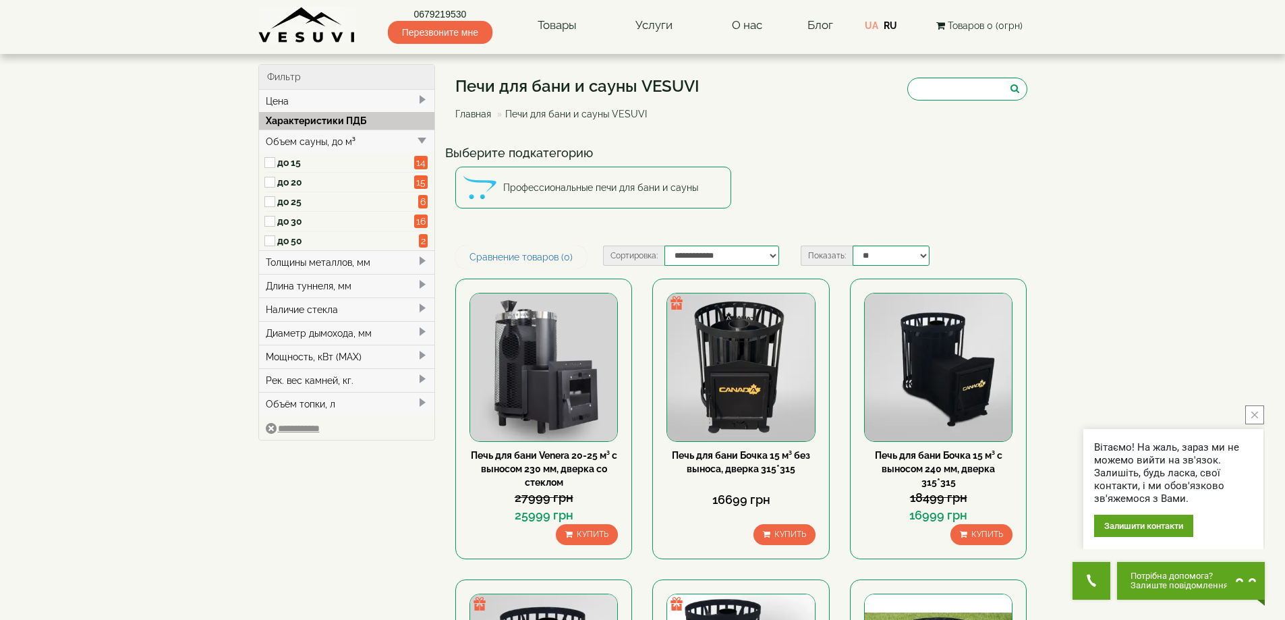
click at [296, 136] on div "Объем сауны, до м³" at bounding box center [347, 142] width 176 height 24
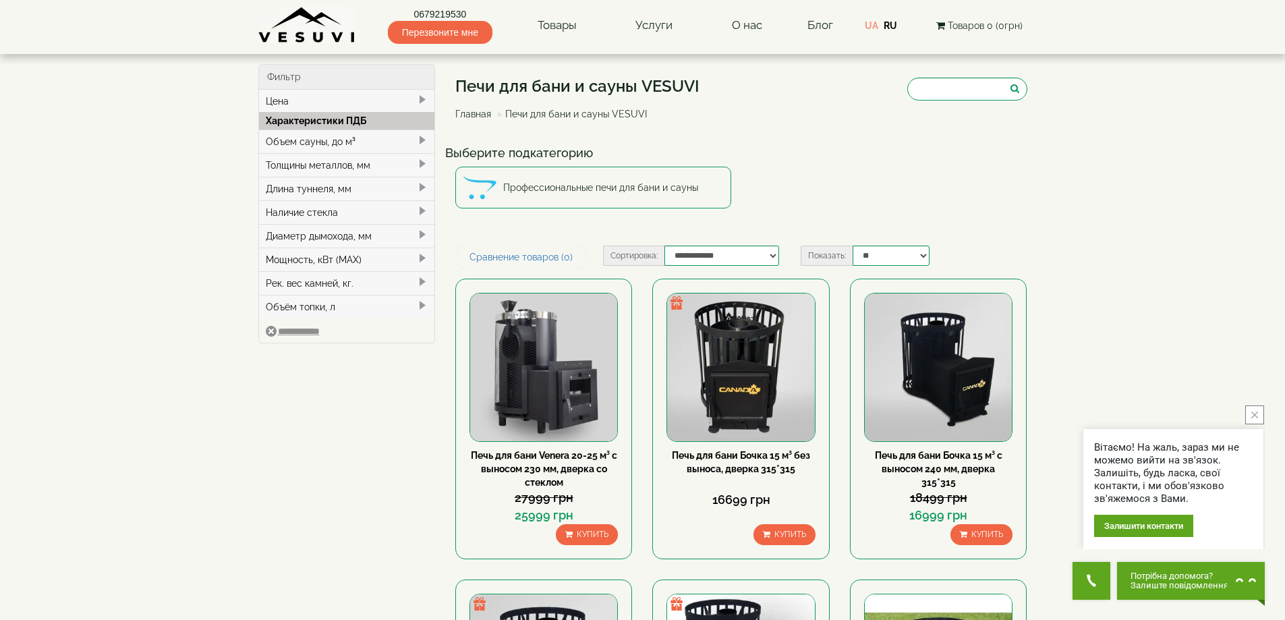
click at [291, 187] on div "Длина туннеля, мм" at bounding box center [347, 189] width 176 height 24
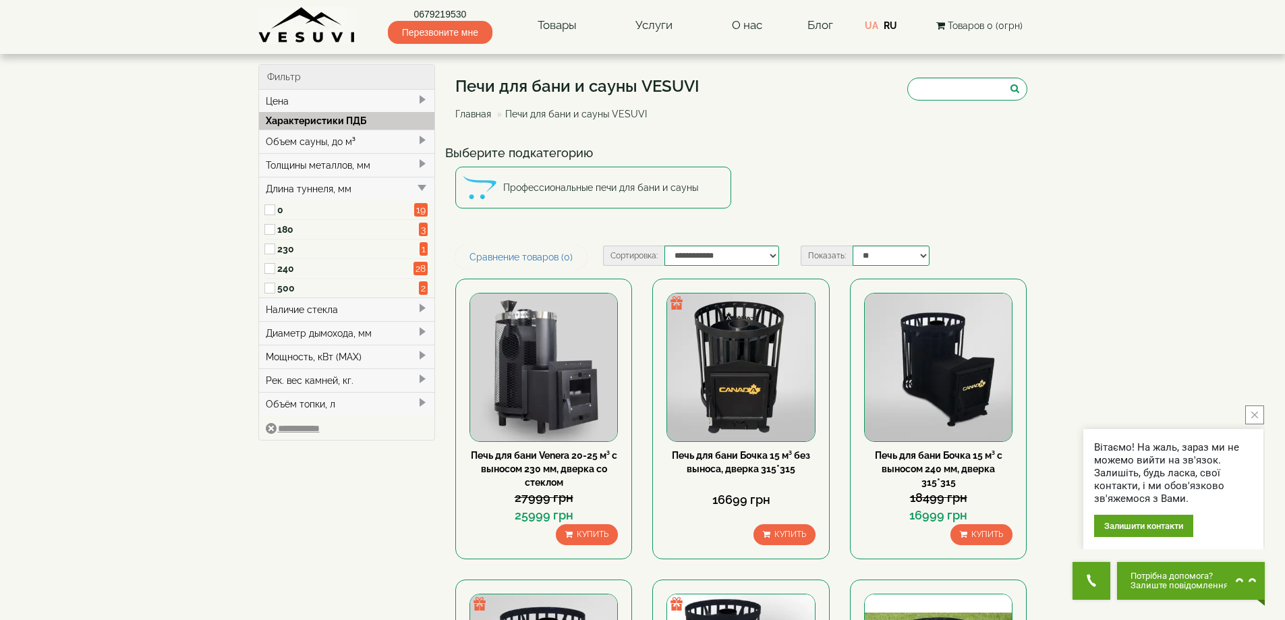
type input "*****"
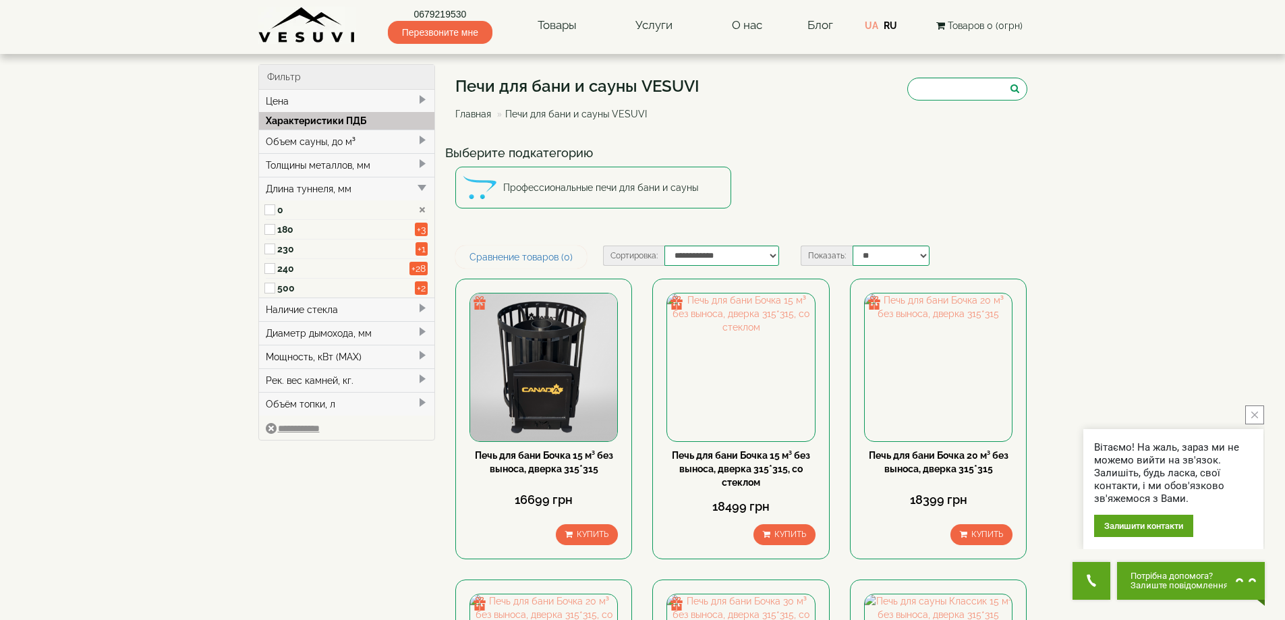
click at [277, 306] on div "Наличие стекла" at bounding box center [347, 310] width 176 height 24
click at [280, 335] on label "Да" at bounding box center [345, 330] width 137 height 13
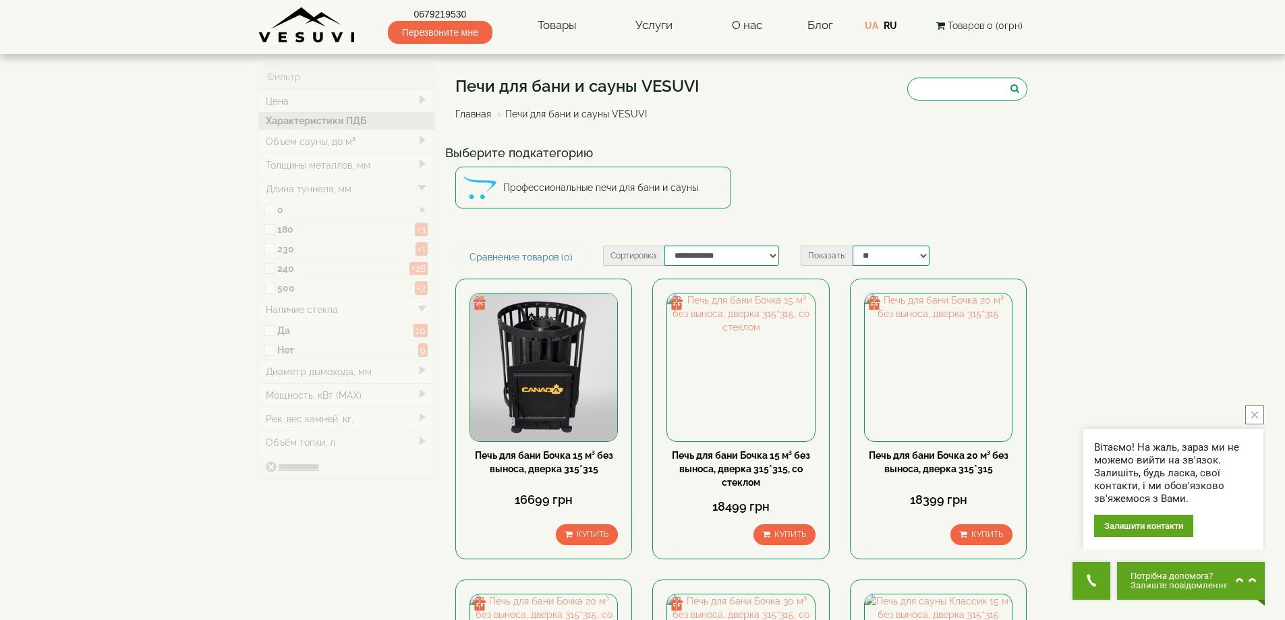
type input "*****"
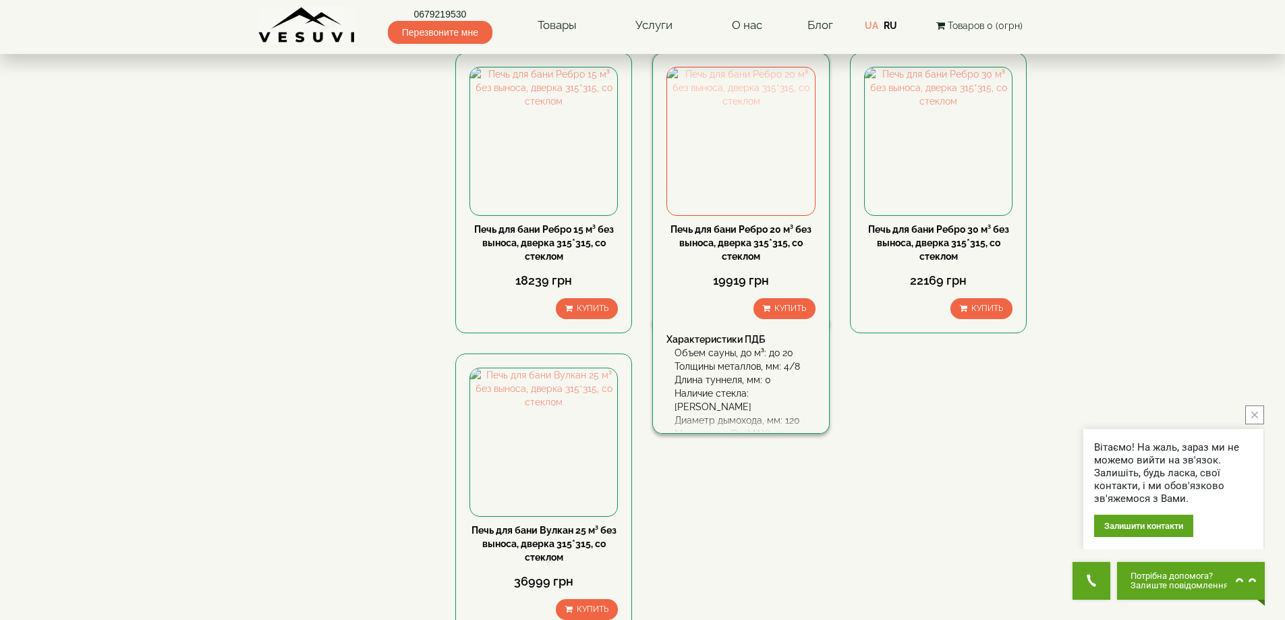
scroll to position [675, 0]
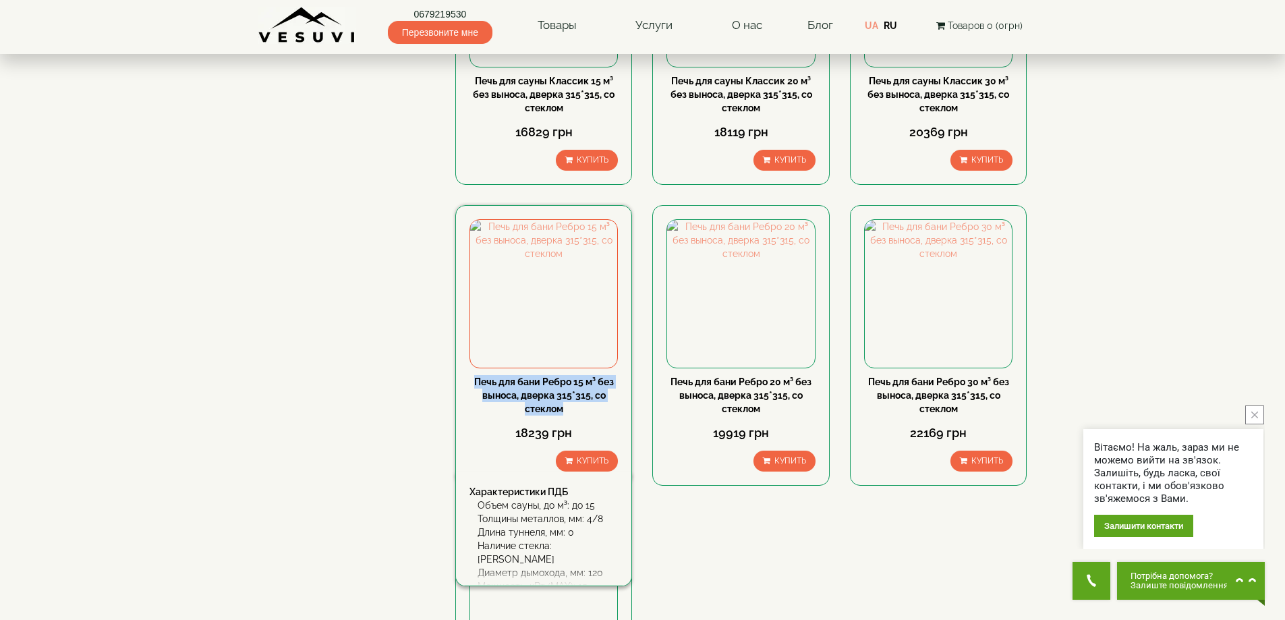
drag, startPoint x: 462, startPoint y: 376, endPoint x: 572, endPoint y: 405, distance: 113.6
click at [572, 405] on div "Печь для бани Ребро 15 м³ без выноса, дверка 315*315, со стеклом 18239 грн Купи…" at bounding box center [543, 345] width 177 height 281
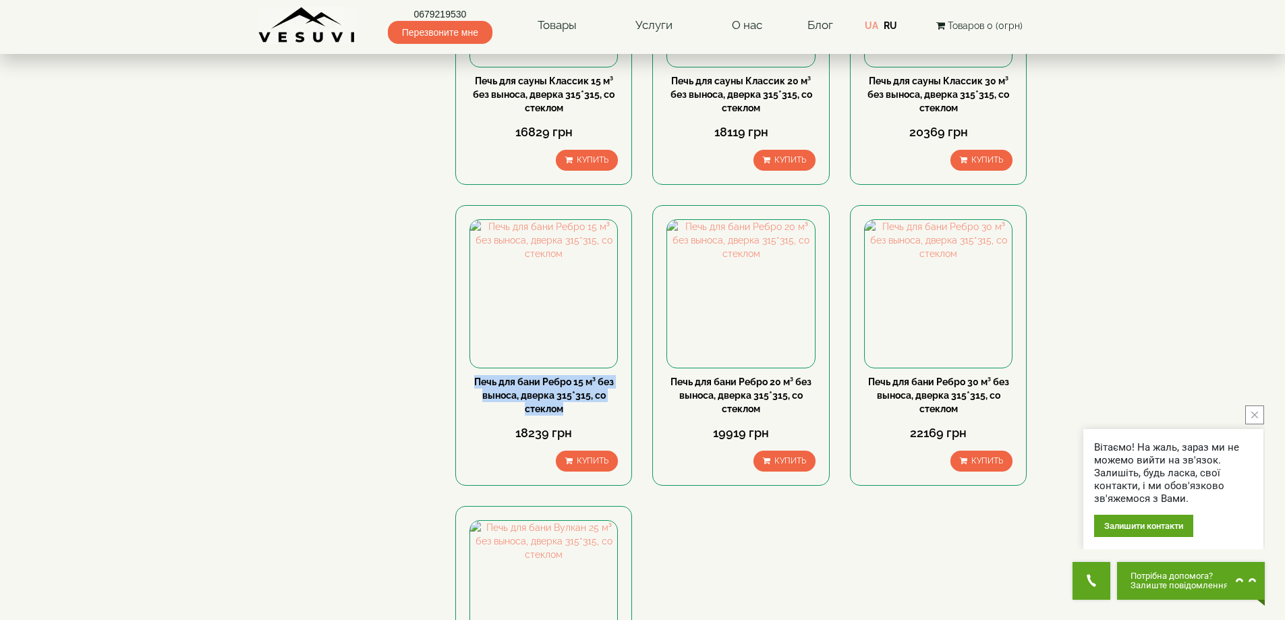
copy link "Печь для бани Ребро 15 м³ без выноса, дверка 315*315, со стеклом"
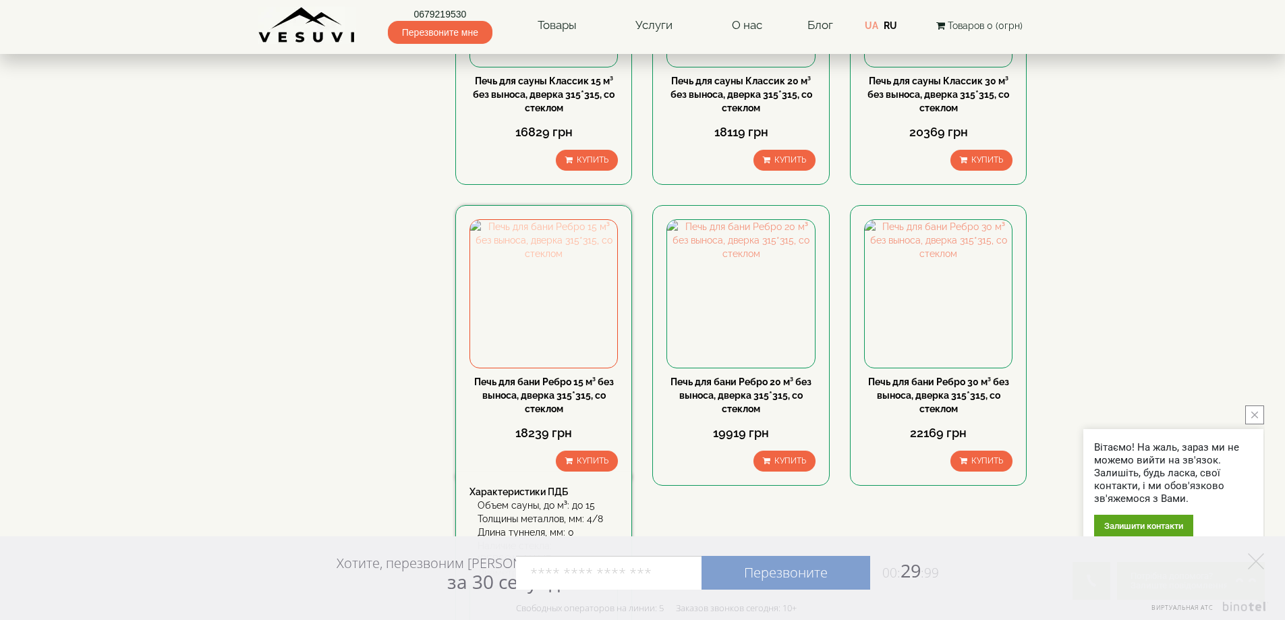
click at [567, 282] on img at bounding box center [543, 293] width 147 height 147
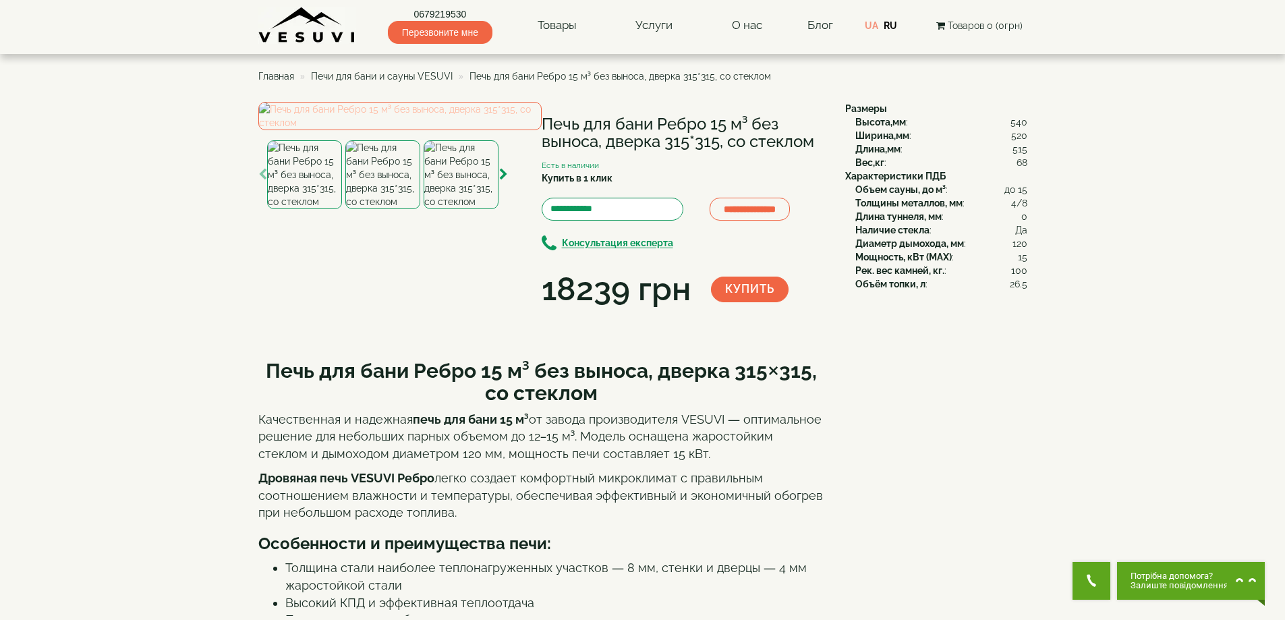
click at [418, 130] on img at bounding box center [399, 116] width 283 height 28
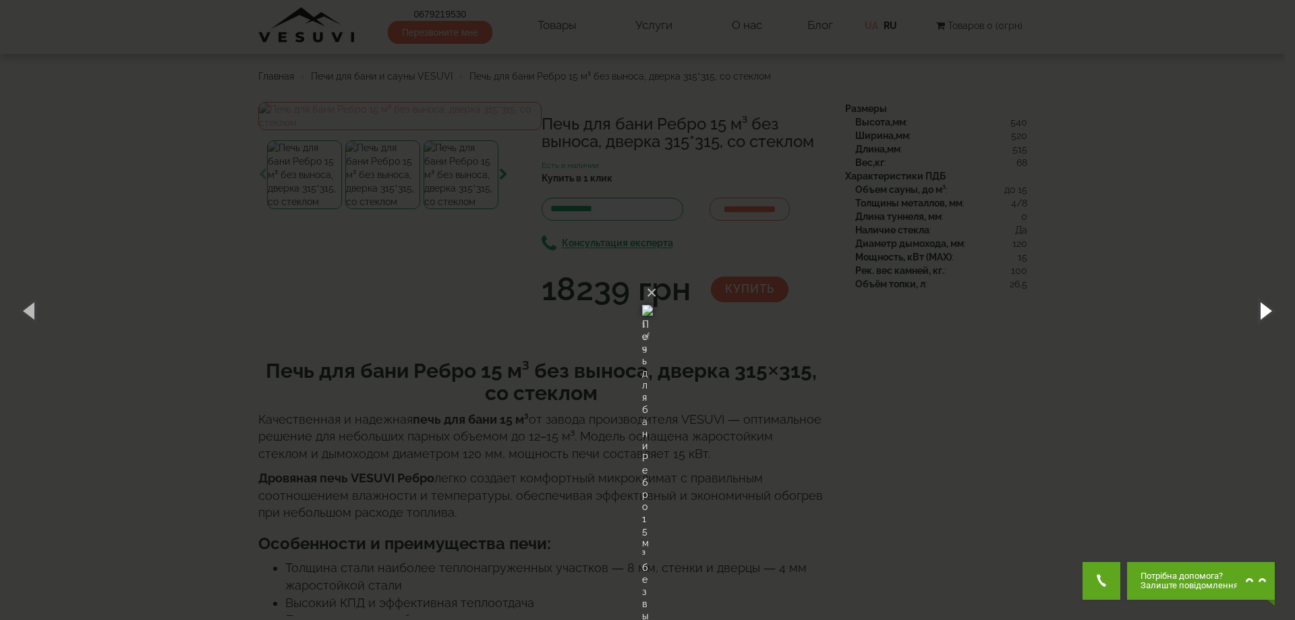
click at [1264, 319] on button "button" at bounding box center [1265, 310] width 61 height 74
click at [1264, 312] on button "button" at bounding box center [1265, 310] width 61 height 74
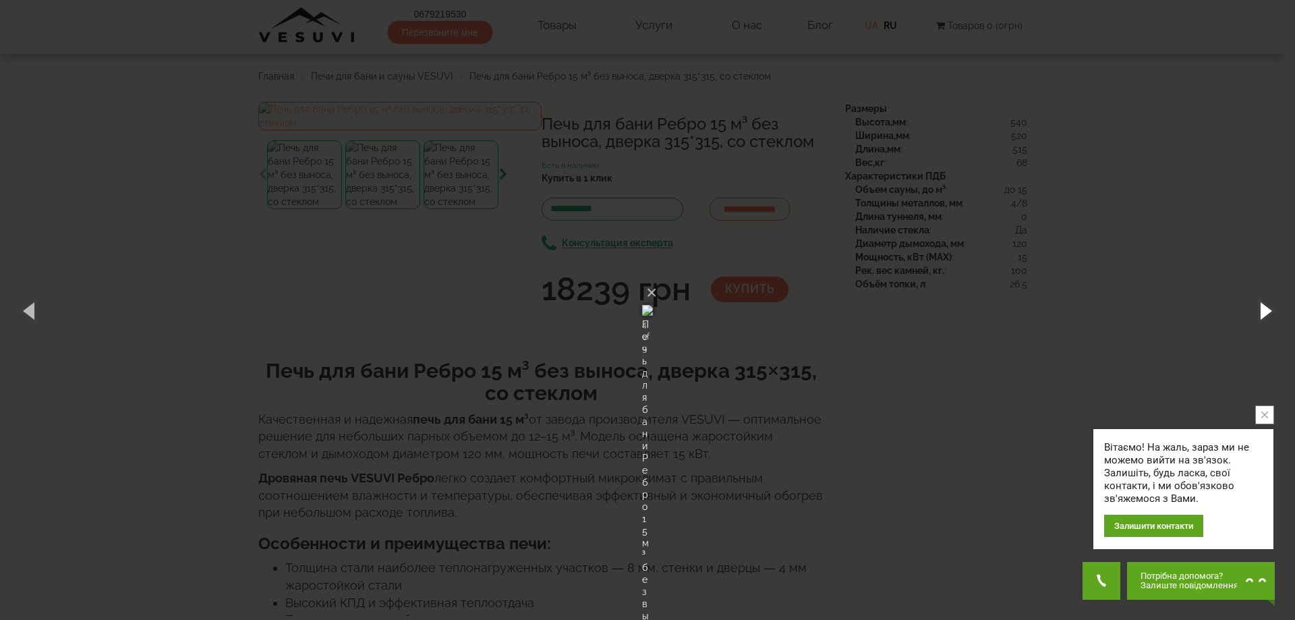
click at [1264, 312] on button "button" at bounding box center [1265, 310] width 61 height 74
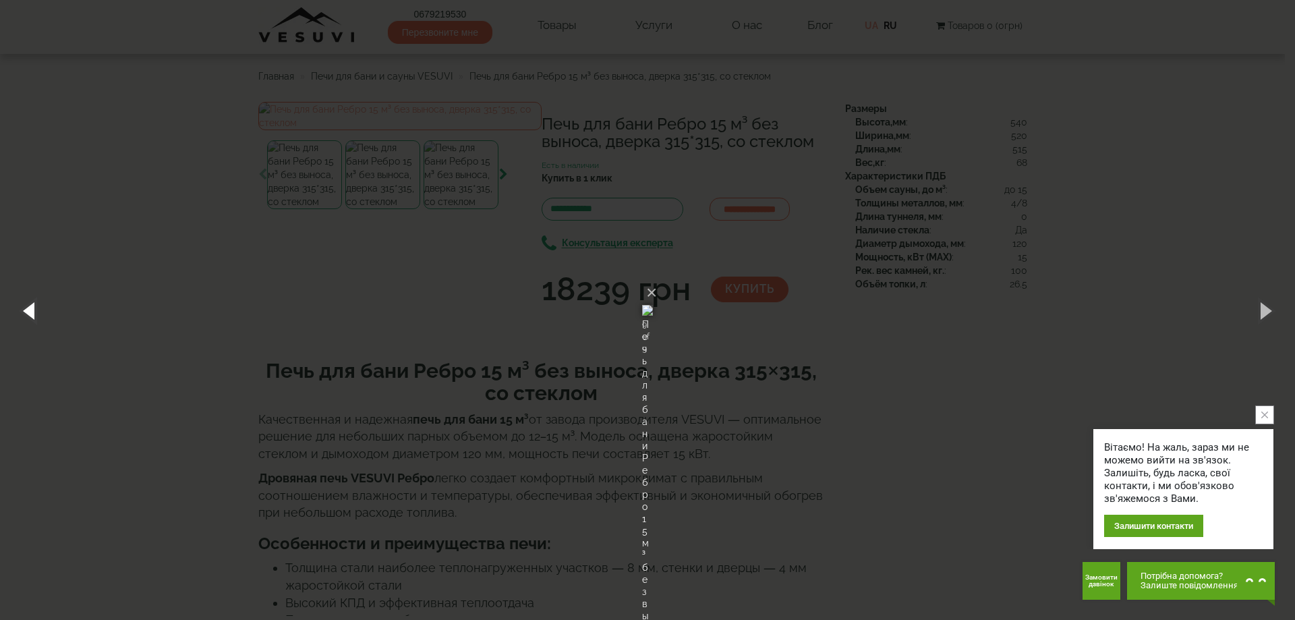
click at [35, 312] on button "button" at bounding box center [30, 310] width 61 height 74
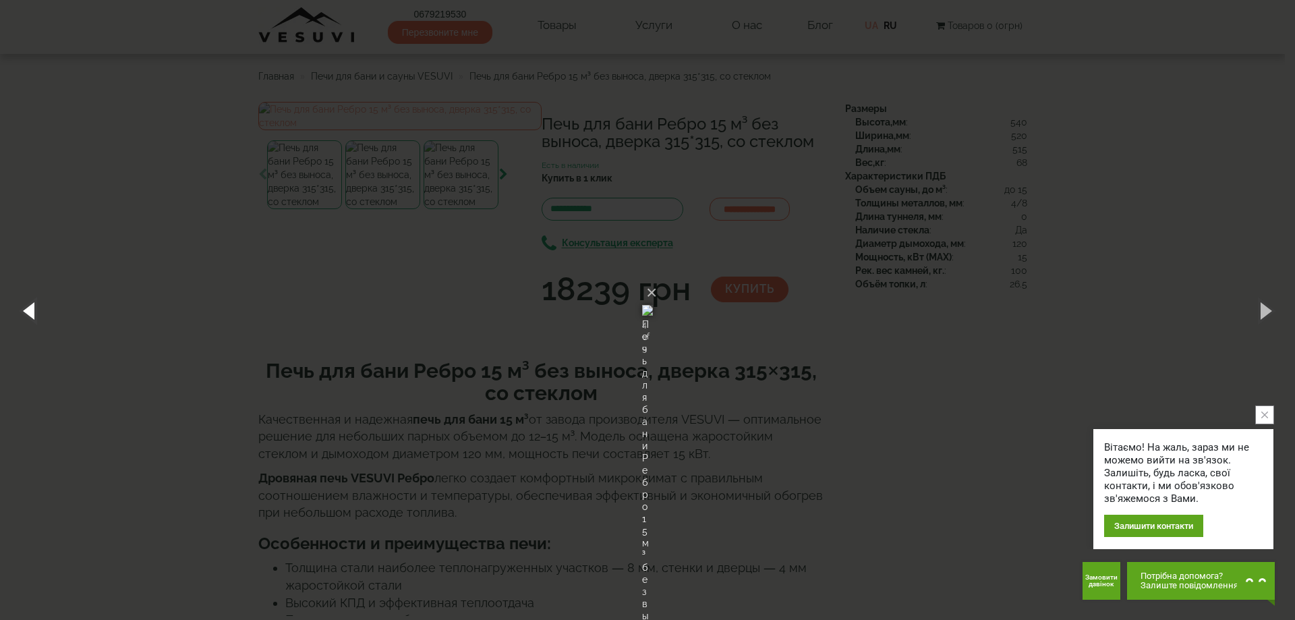
click at [35, 312] on button "button" at bounding box center [30, 310] width 61 height 74
click at [115, 406] on div "× Печь для бани Ребро 15 м³ без выноса, дверка 315*315, со стеклом 1 of 9 Loadi…" at bounding box center [647, 310] width 1295 height 620
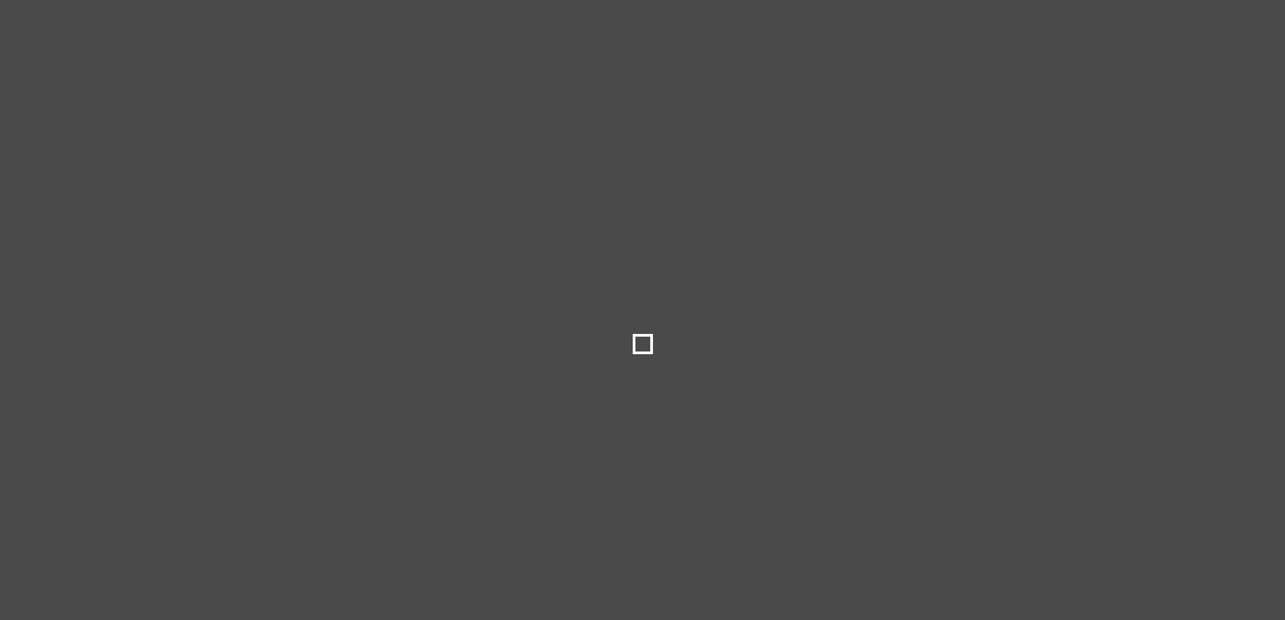
select select
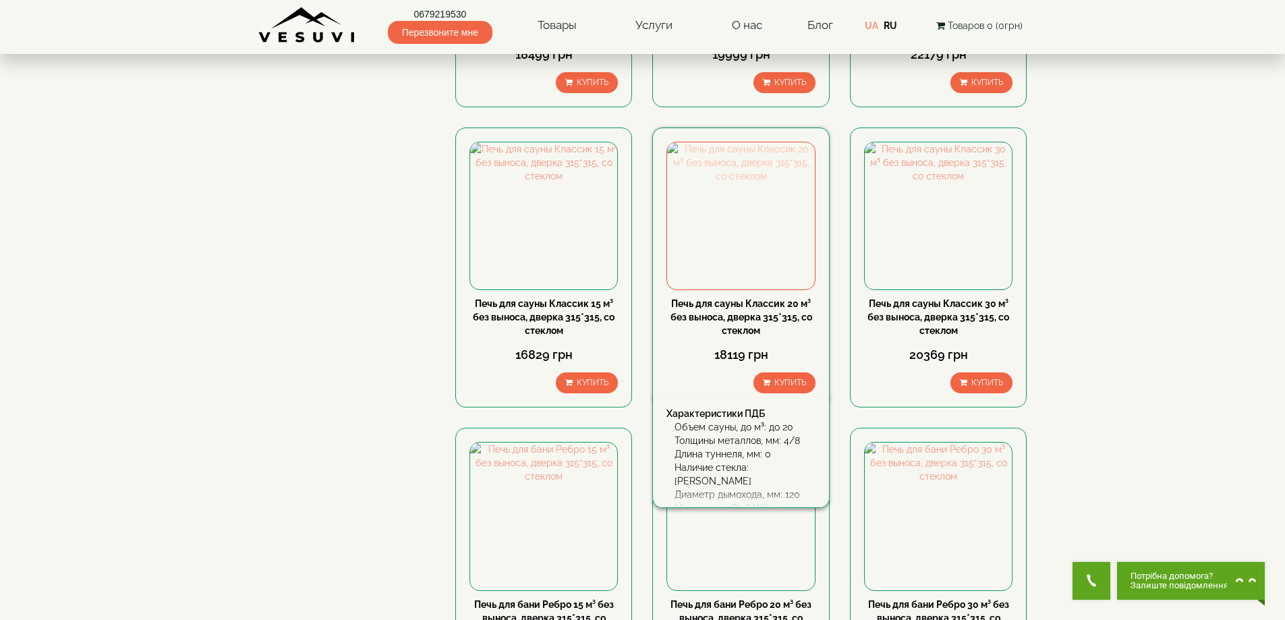
scroll to position [754, 0]
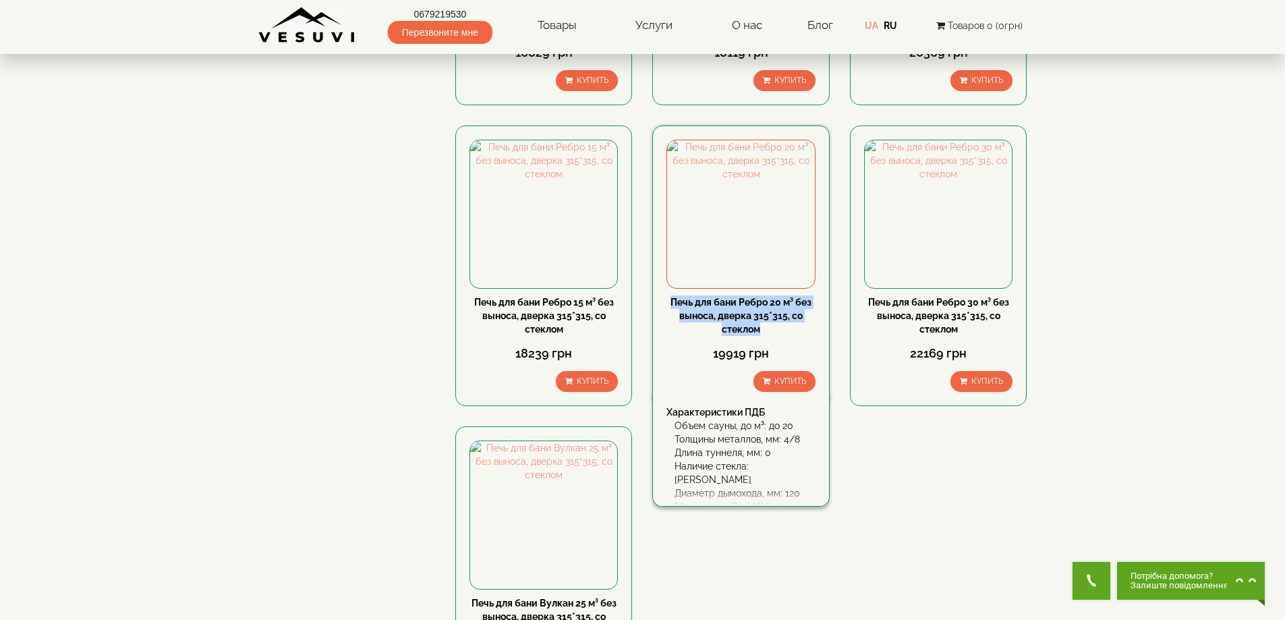
drag, startPoint x: 664, startPoint y: 298, endPoint x: 759, endPoint y: 331, distance: 100.7
click at [759, 331] on div "Печь для бани Ребро 20 м³ без выноса, дверка 315*315, со стеклом 19919 грн Купи…" at bounding box center [740, 265] width 177 height 281
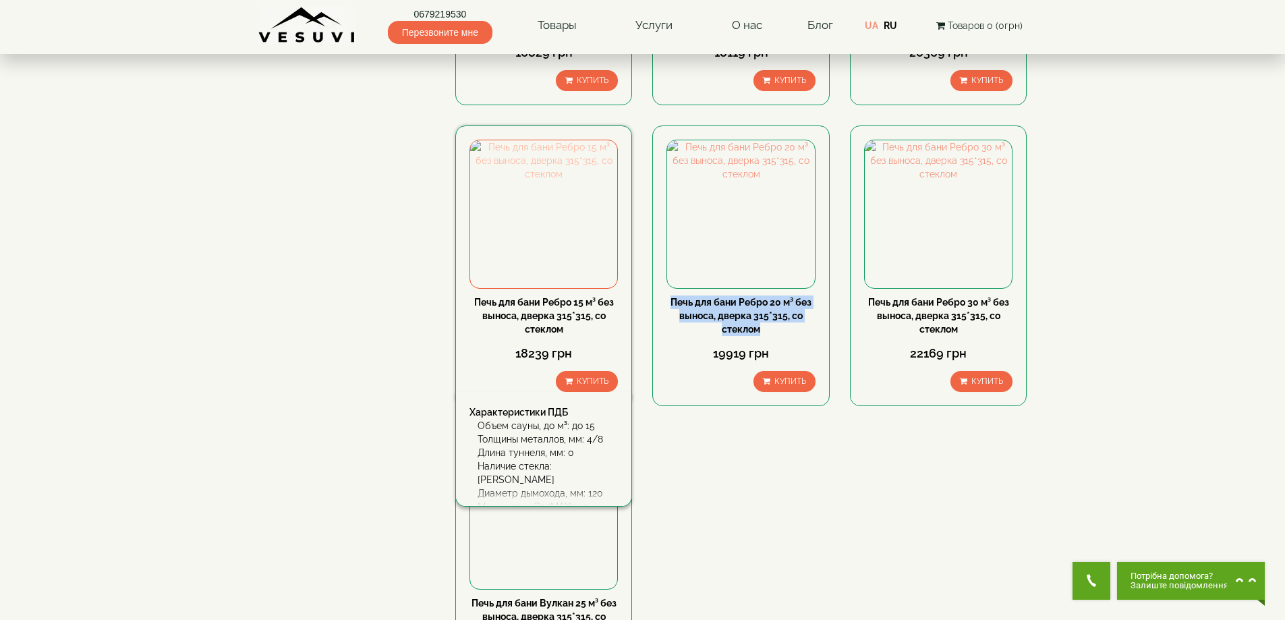
copy link "Печь для бани Ребро 20 м³ без выноса, дверка 315*315, со стеклом"
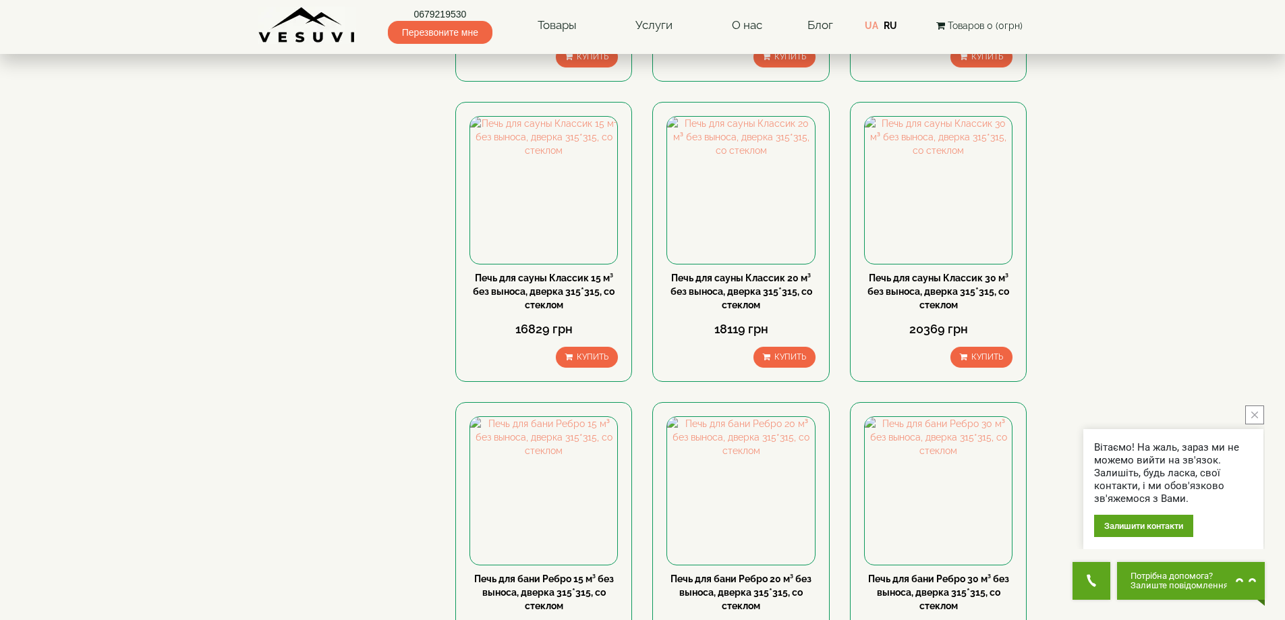
scroll to position [555, 0]
